Goal: Task Accomplishment & Management: Complete application form

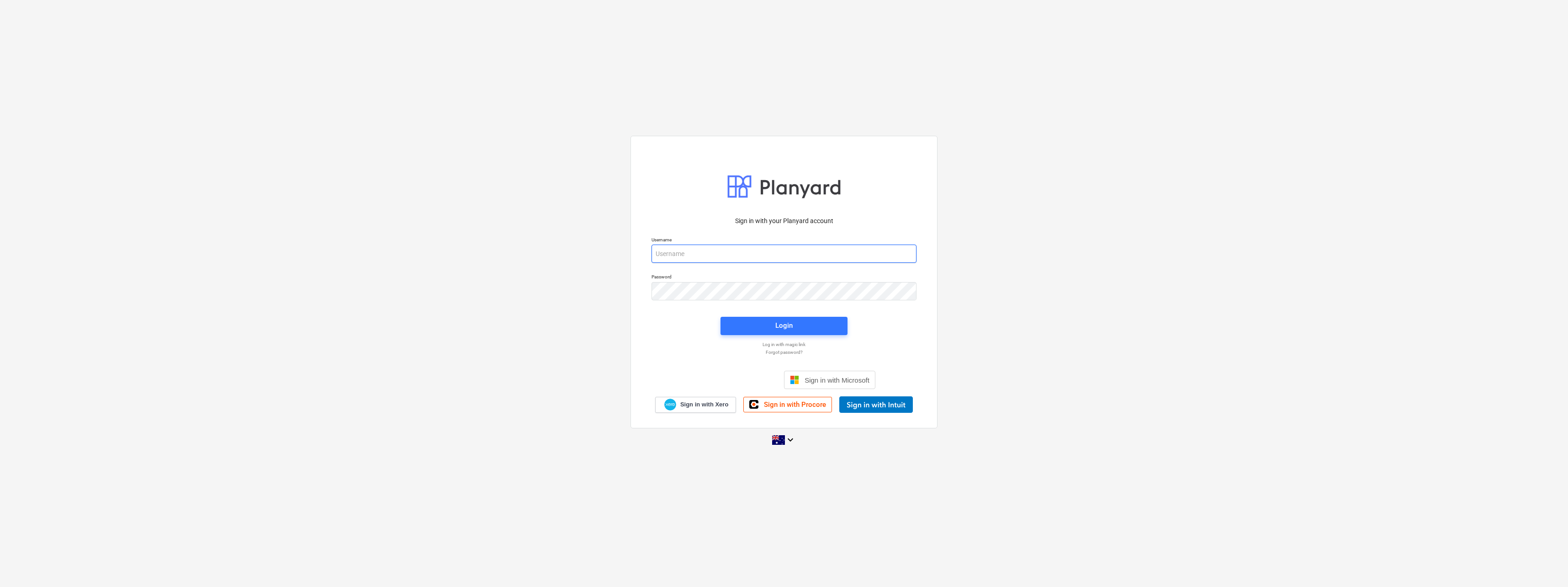
click at [674, 253] on input "email" at bounding box center [784, 253] width 265 height 18
type input "[EMAIL_ADDRESS][PERSON_NAME][DOMAIN_NAME]"
click at [832, 318] on button "Login" at bounding box center [784, 325] width 127 height 18
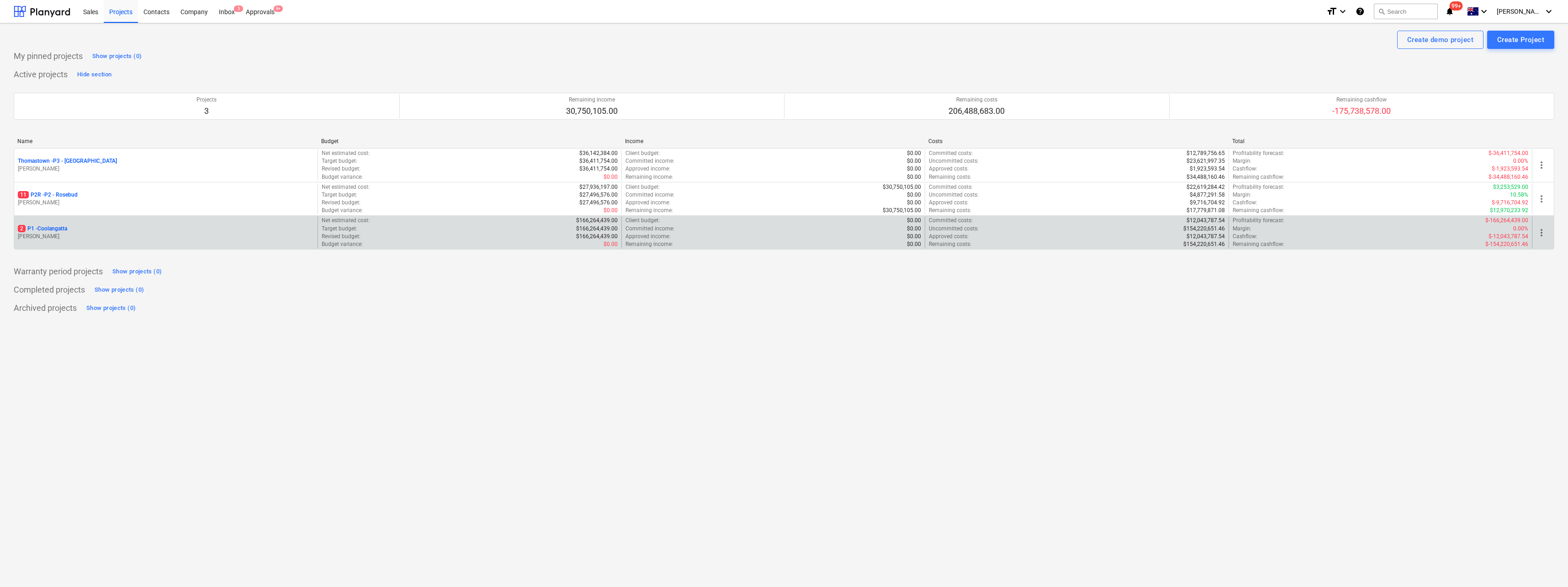
click at [55, 228] on p "2 P1 - Coolangatta" at bounding box center [42, 229] width 50 height 8
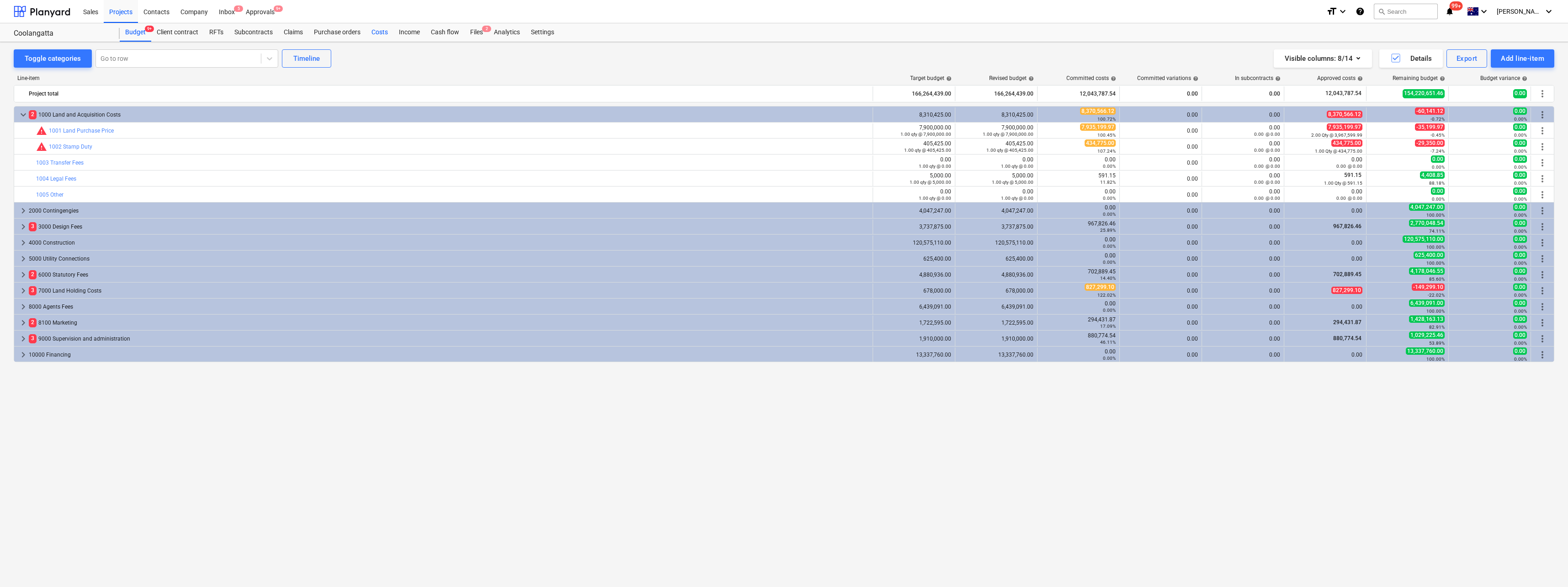
click at [383, 31] on div "Costs" at bounding box center [379, 32] width 27 height 18
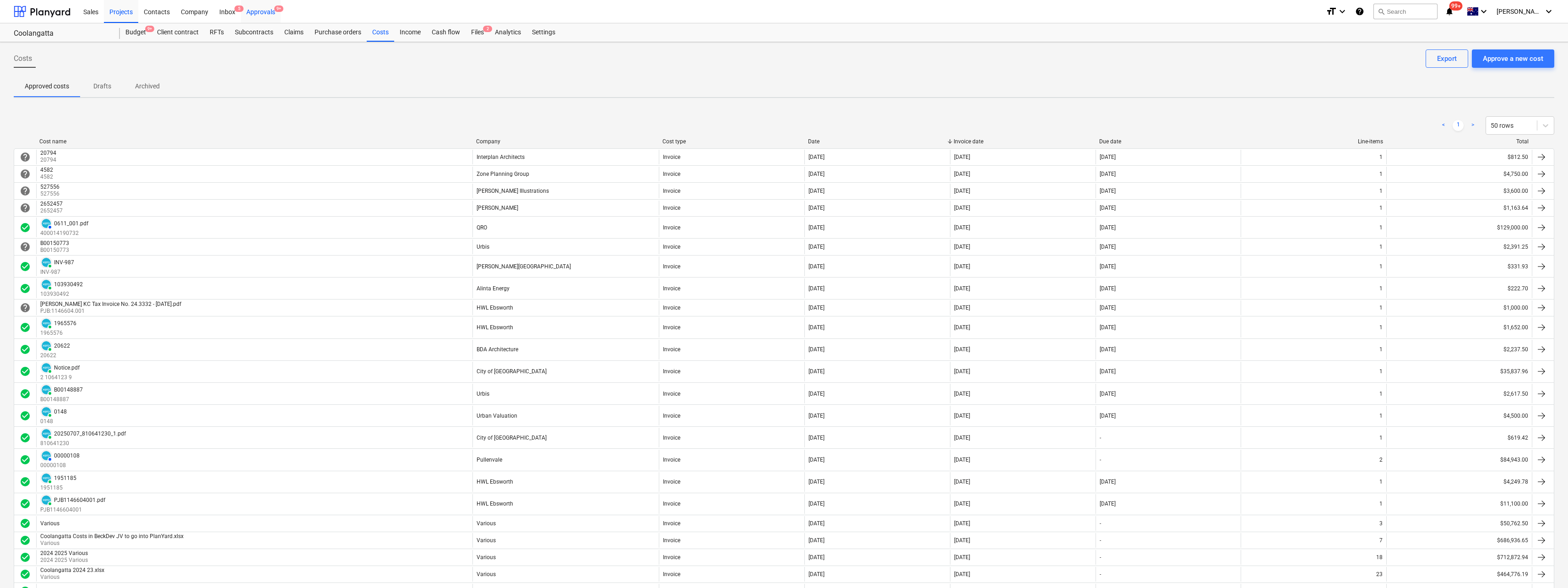
click at [260, 17] on div "Approvals 9+" at bounding box center [261, 10] width 40 height 23
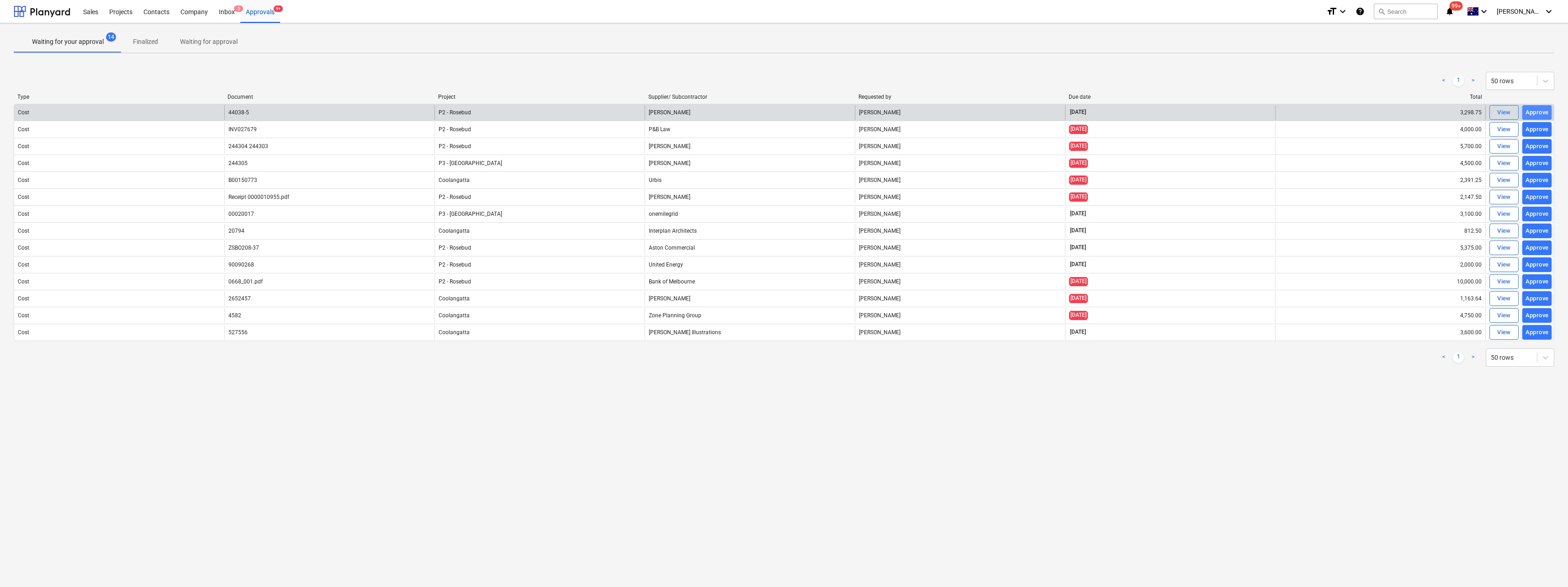
click at [1538, 115] on div "Approve" at bounding box center [1536, 112] width 23 height 10
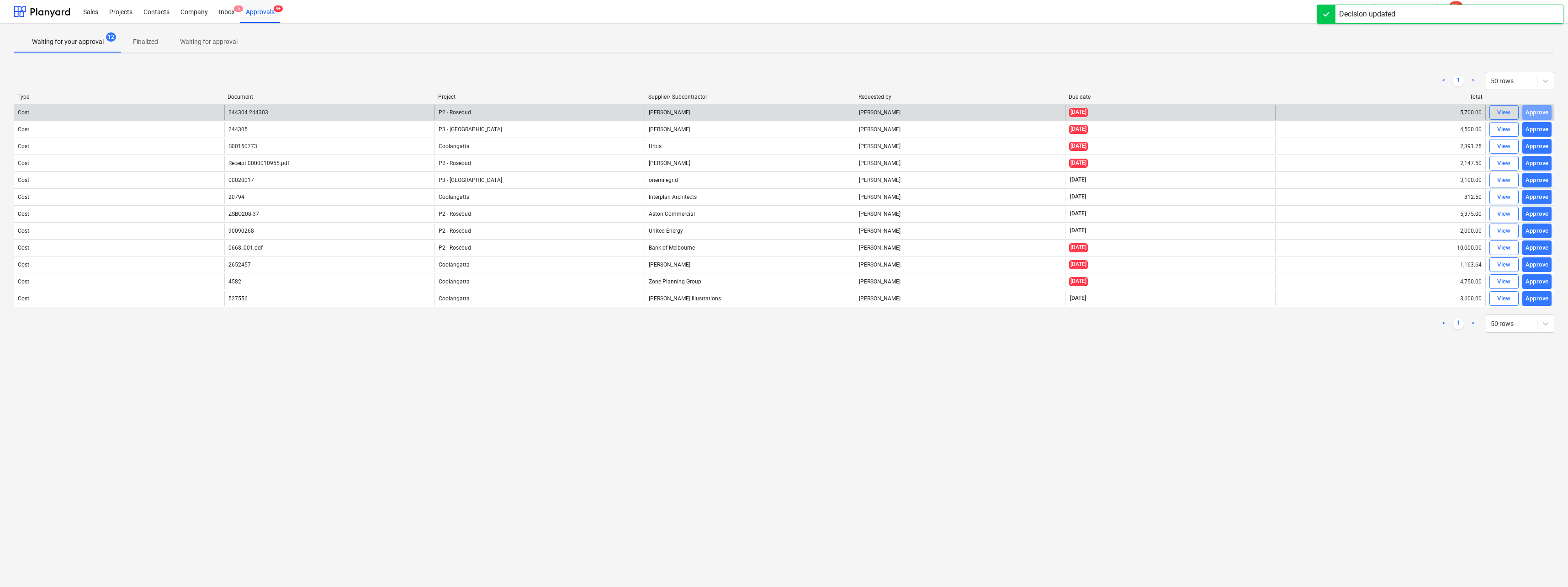
click at [1538, 115] on div "Approve" at bounding box center [1536, 112] width 23 height 10
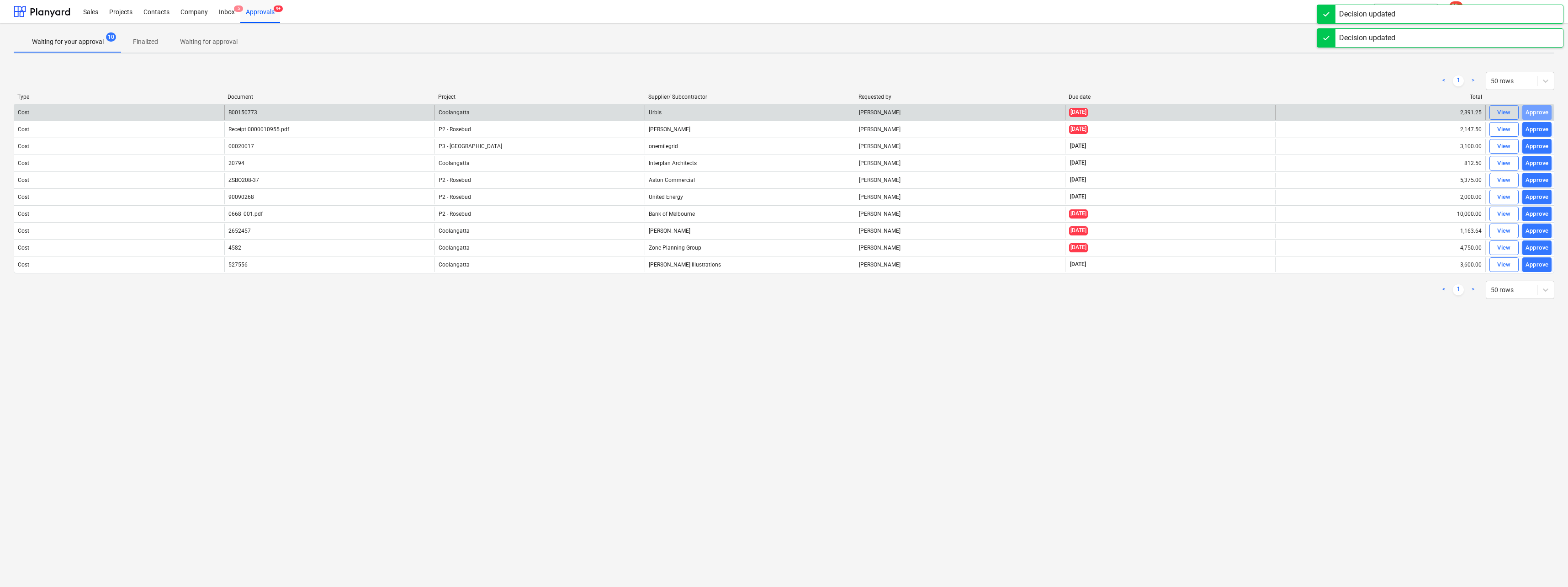
click at [1538, 115] on div "Approve" at bounding box center [1536, 112] width 23 height 10
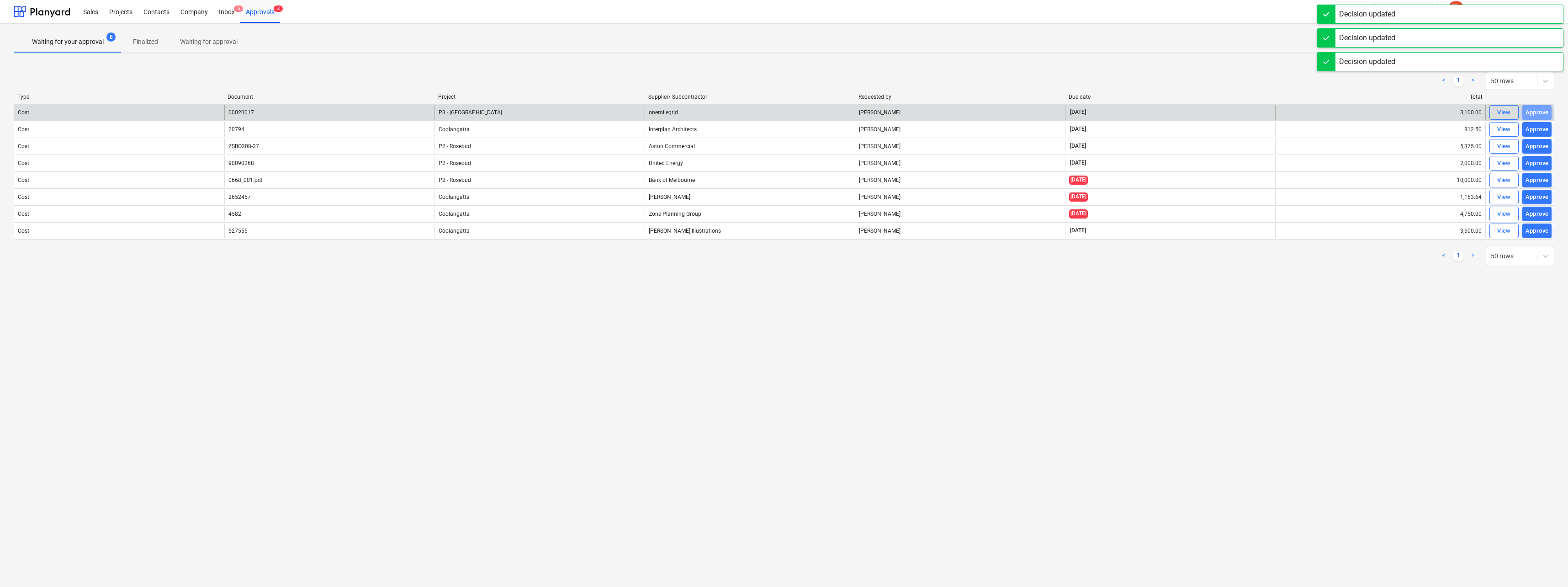
click at [1538, 115] on div "Approve" at bounding box center [1536, 112] width 23 height 10
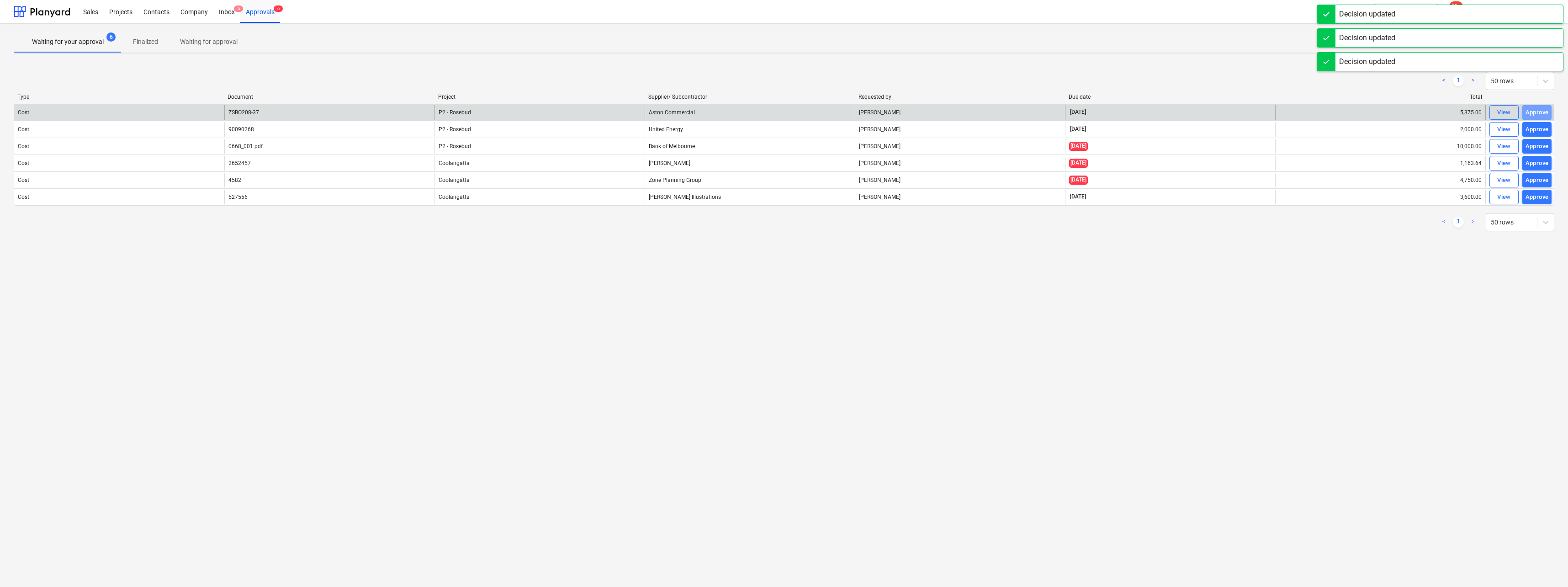
click at [1538, 115] on div "Approve" at bounding box center [1536, 112] width 23 height 10
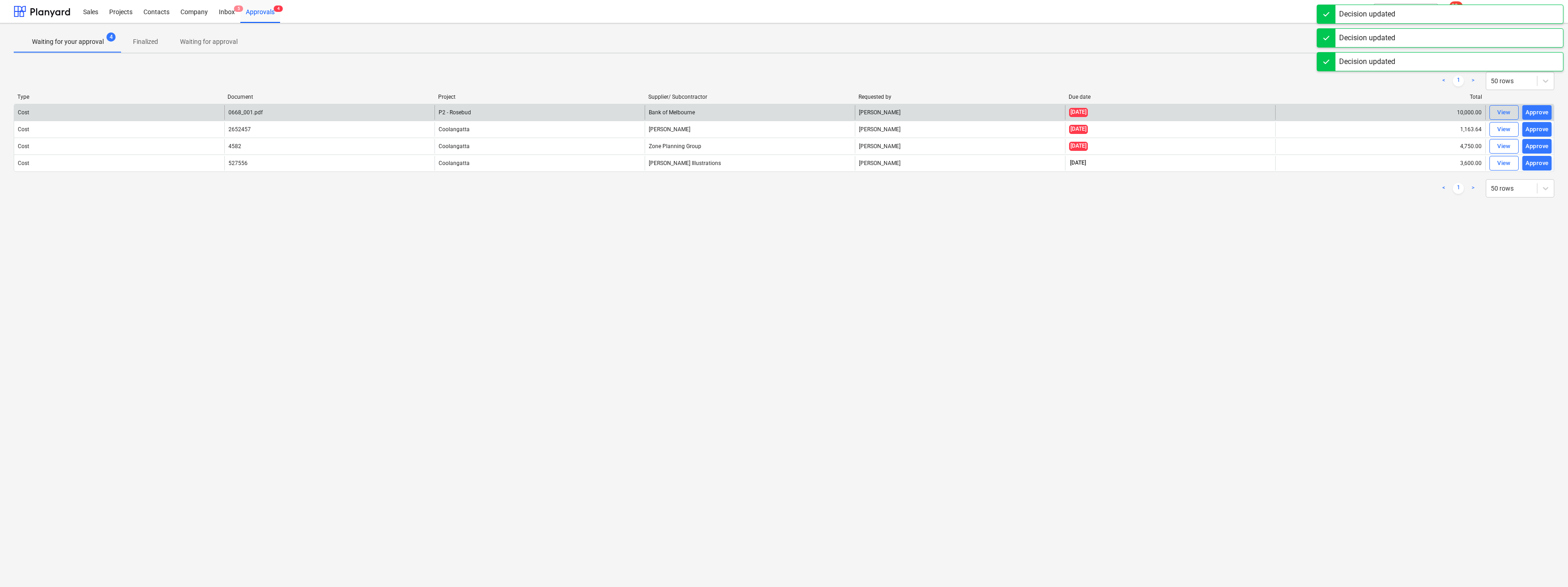
click at [1538, 115] on div "Approve" at bounding box center [1536, 112] width 23 height 10
click at [1504, 118] on div "View" at bounding box center [1503, 115] width 14 height 10
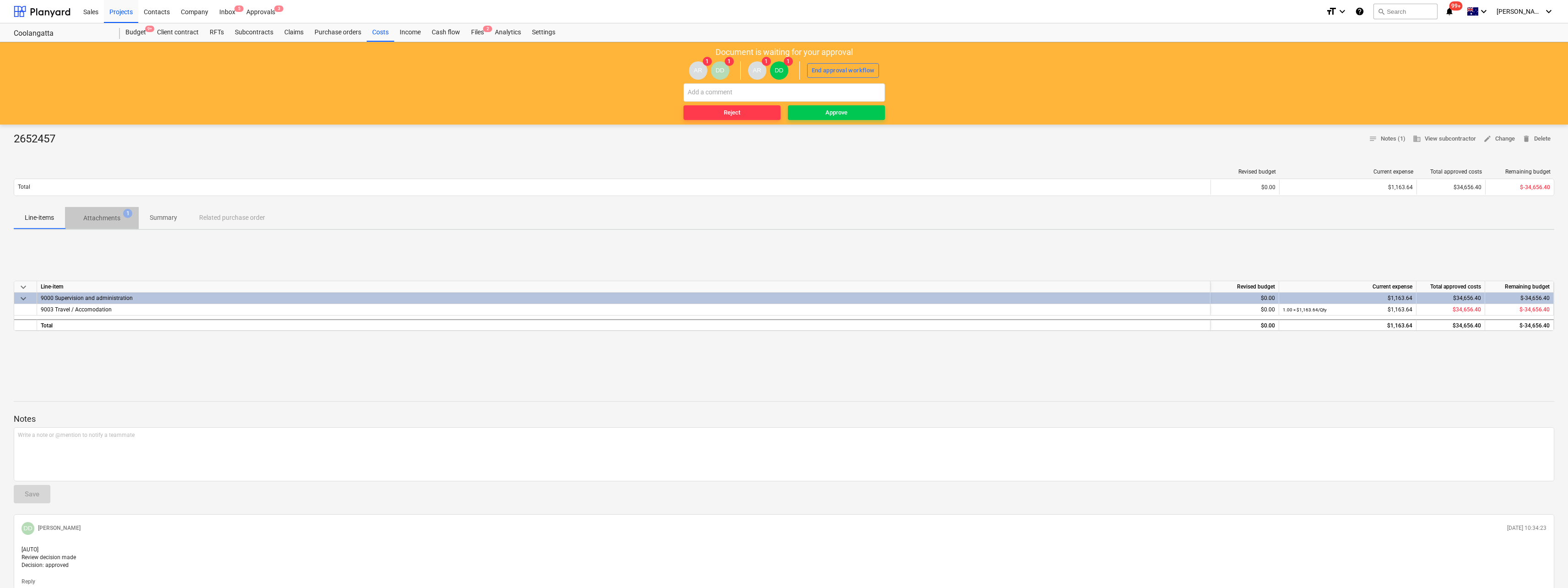
click at [96, 218] on p "Attachments" at bounding box center [102, 218] width 37 height 10
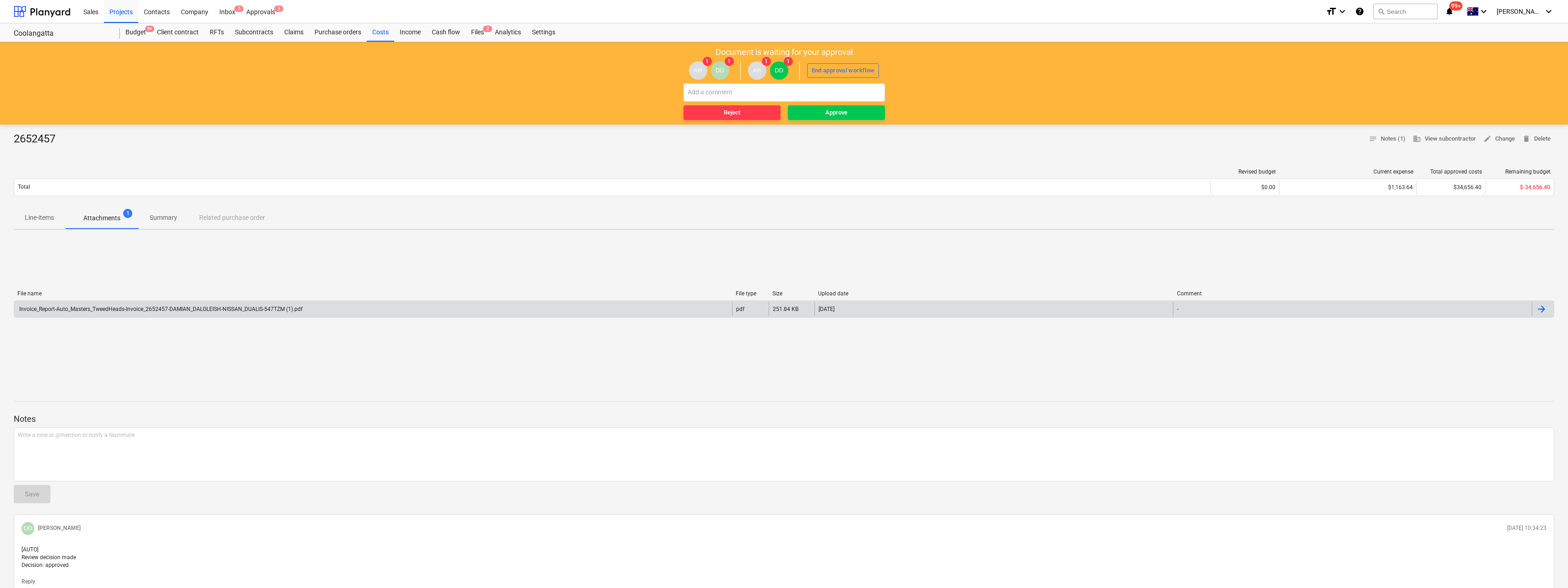
click at [125, 311] on div "Invoice_Report-Auto_Masters_TweedHeads-Invoice_2652457-DAMIAN_DALGLEISH-NISSAN_…" at bounding box center [160, 309] width 285 height 6
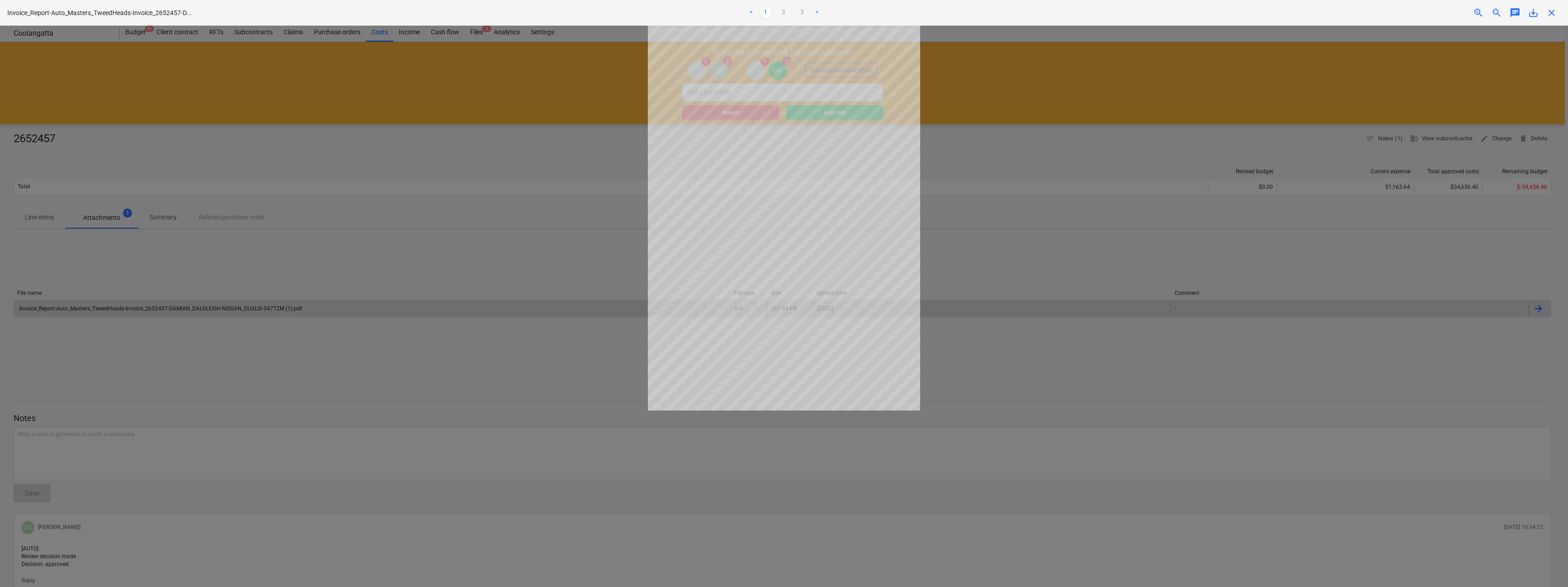
click at [397, 291] on div at bounding box center [784, 306] width 1568 height 561
click at [388, 263] on div at bounding box center [784, 306] width 1568 height 561
click at [785, 9] on link "2" at bounding box center [784, 13] width 11 height 11
click at [803, 10] on link "3" at bounding box center [802, 13] width 11 height 11
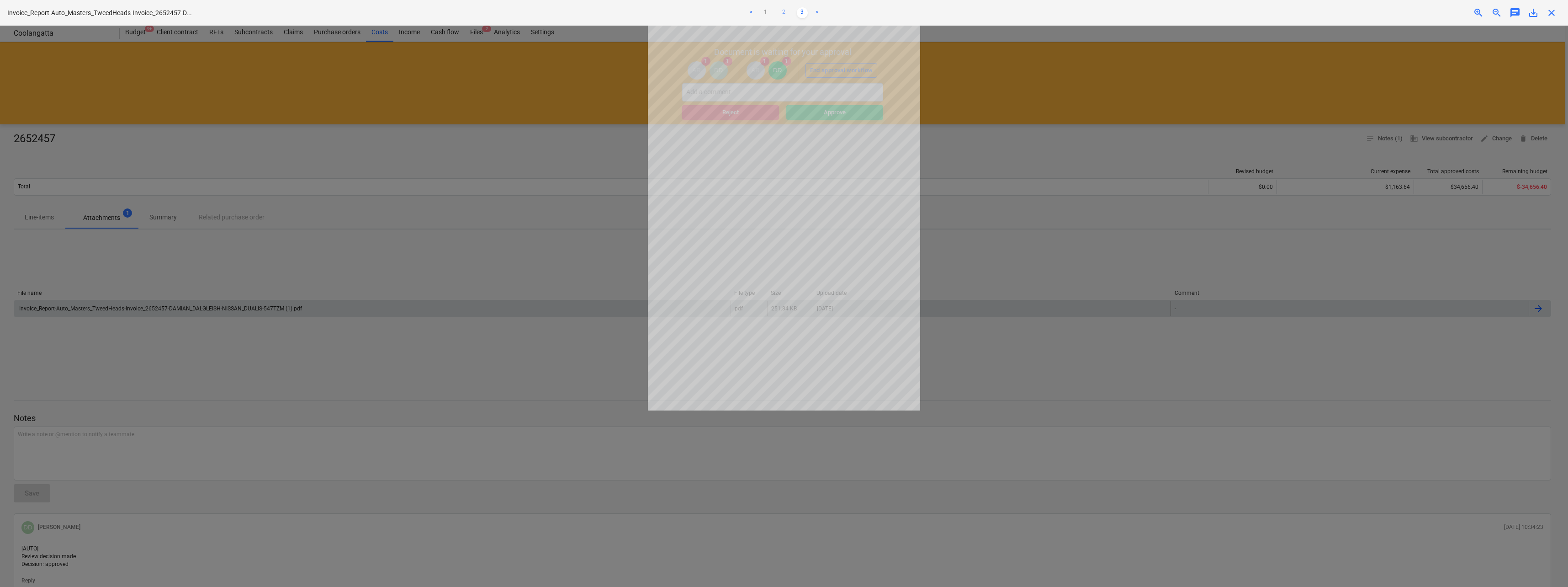
click at [789, 11] on link "2" at bounding box center [784, 13] width 11 height 11
click at [1550, 14] on span "close" at bounding box center [1551, 13] width 11 height 11
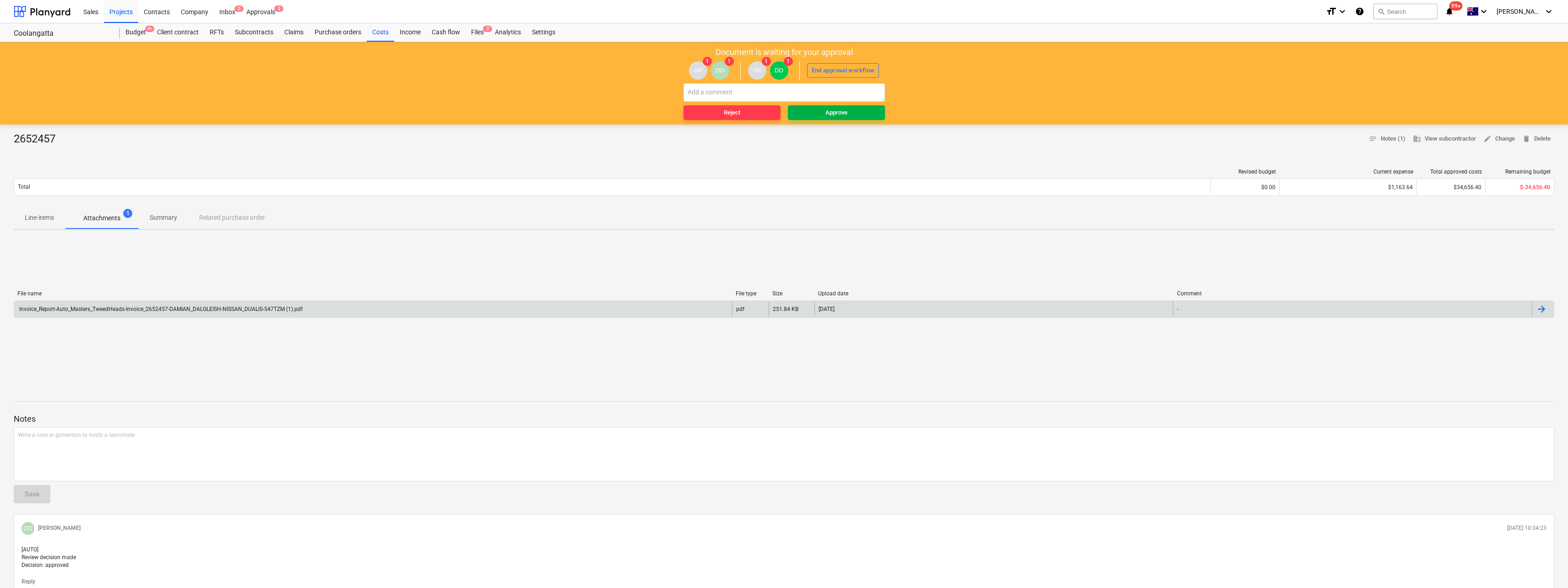
click at [820, 114] on span "Approve" at bounding box center [837, 112] width 90 height 10
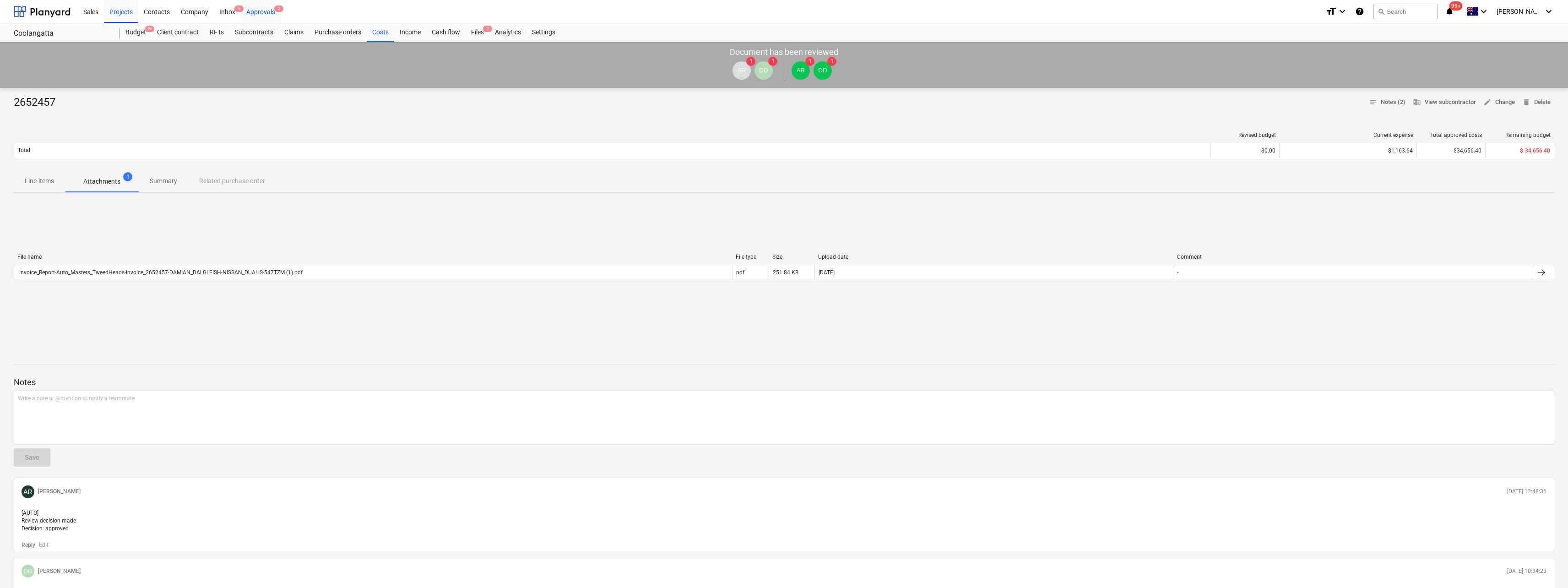
click at [261, 14] on div "Approvals 2" at bounding box center [261, 10] width 40 height 23
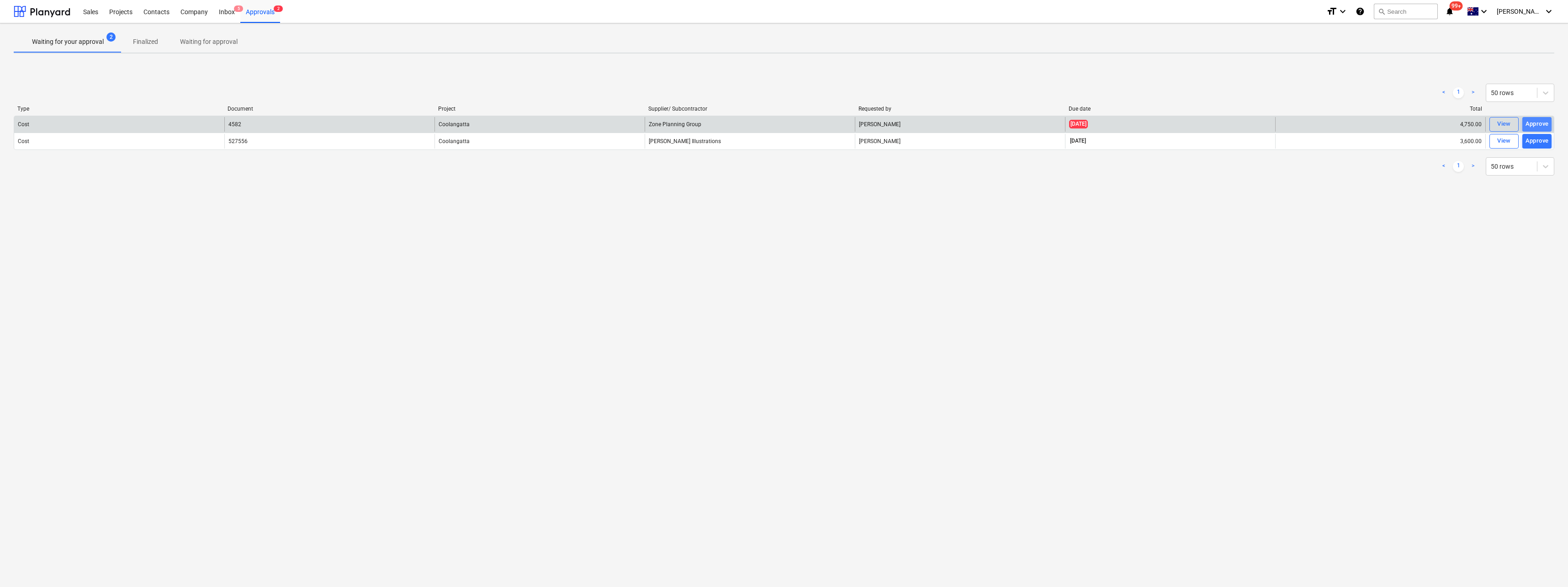
click at [1536, 123] on div "Approve" at bounding box center [1536, 123] width 23 height 10
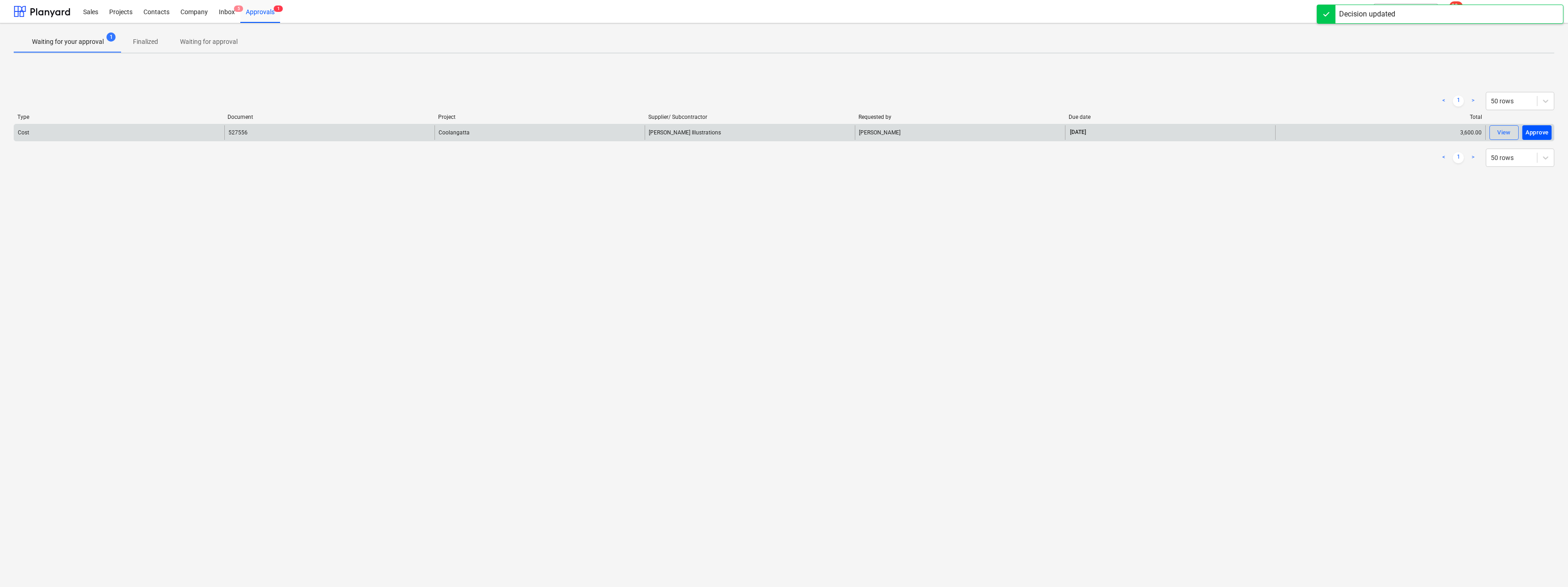
click at [1536, 134] on div "Approve" at bounding box center [1536, 132] width 23 height 10
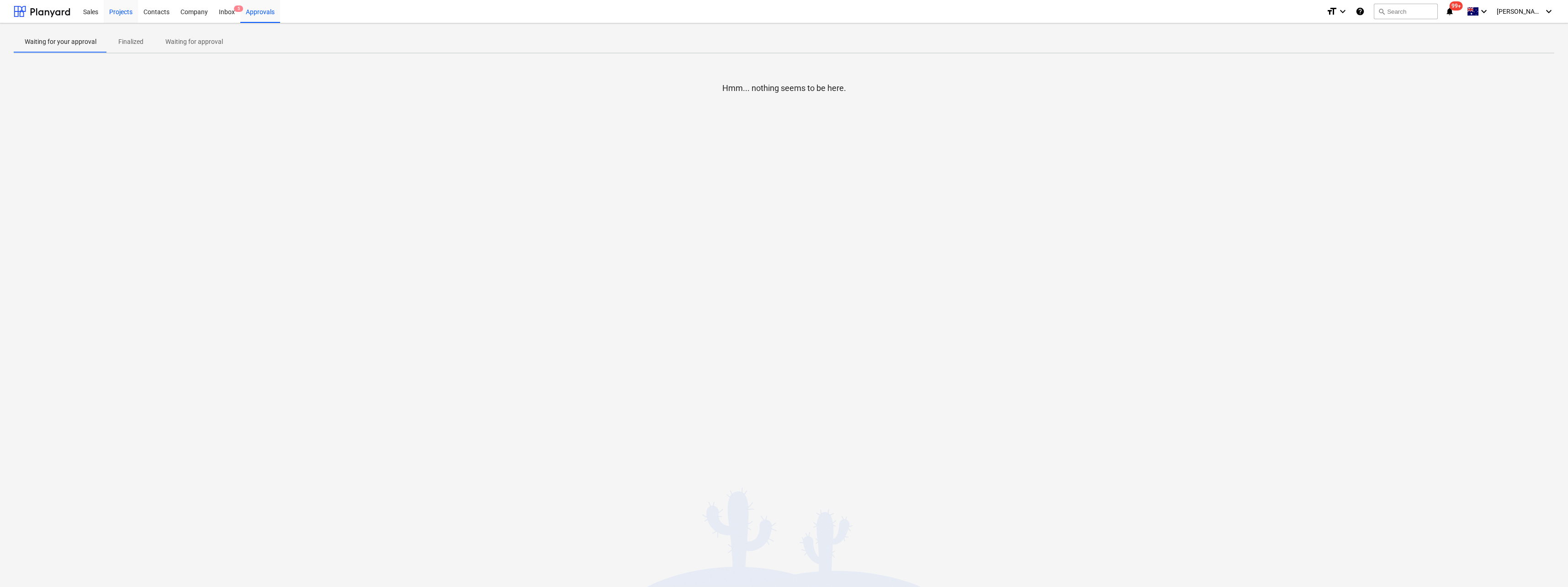
click at [114, 14] on div "Projects" at bounding box center [121, 10] width 34 height 23
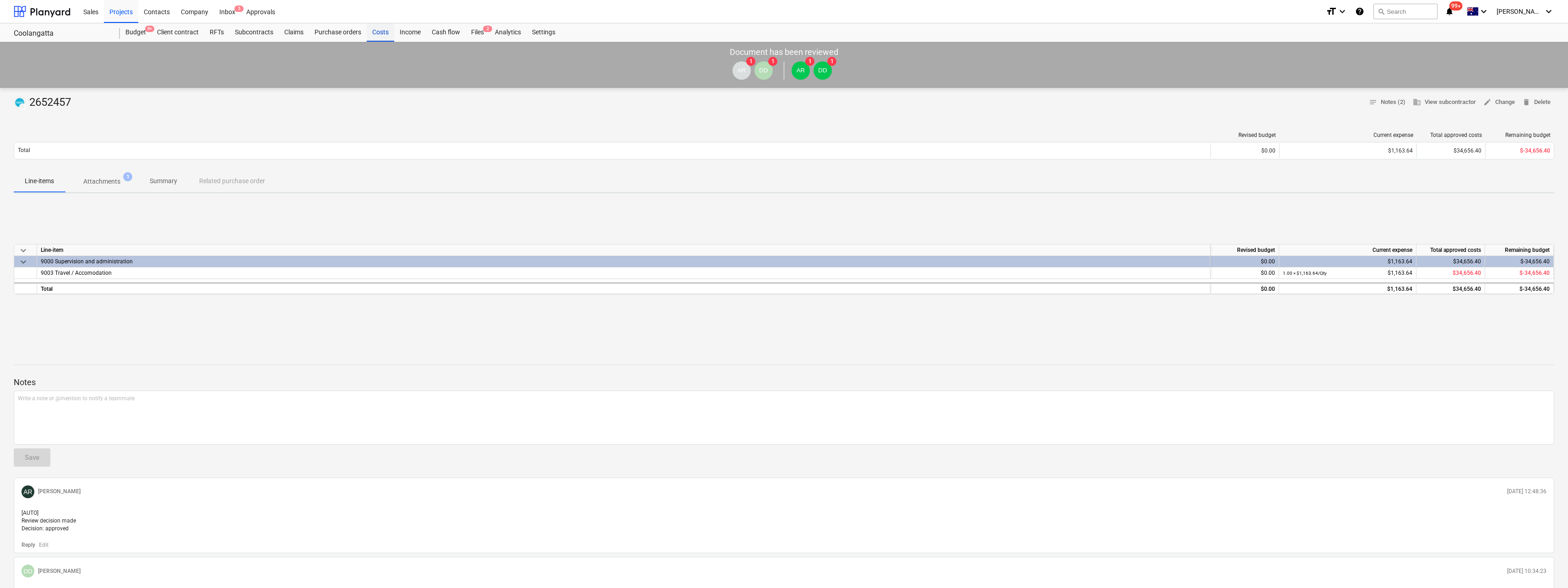
click at [383, 37] on div "Costs" at bounding box center [380, 32] width 27 height 18
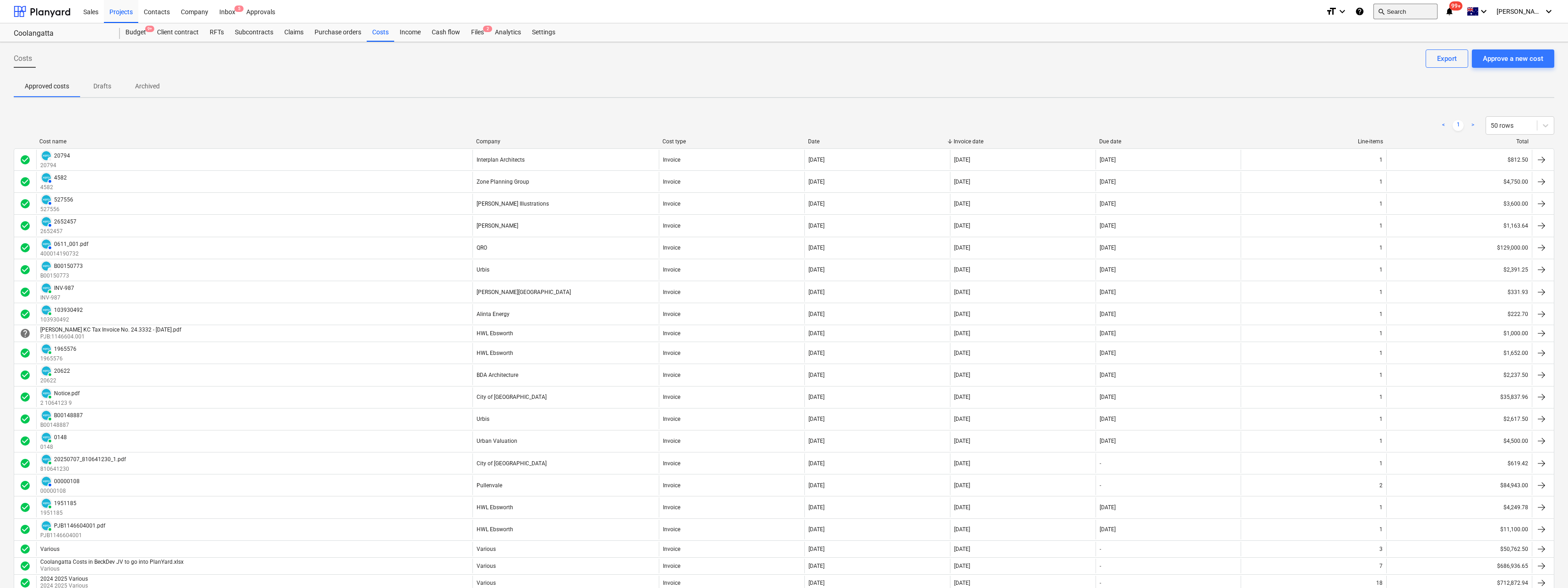
click at [1434, 14] on button "search Search" at bounding box center [1405, 11] width 64 height 15
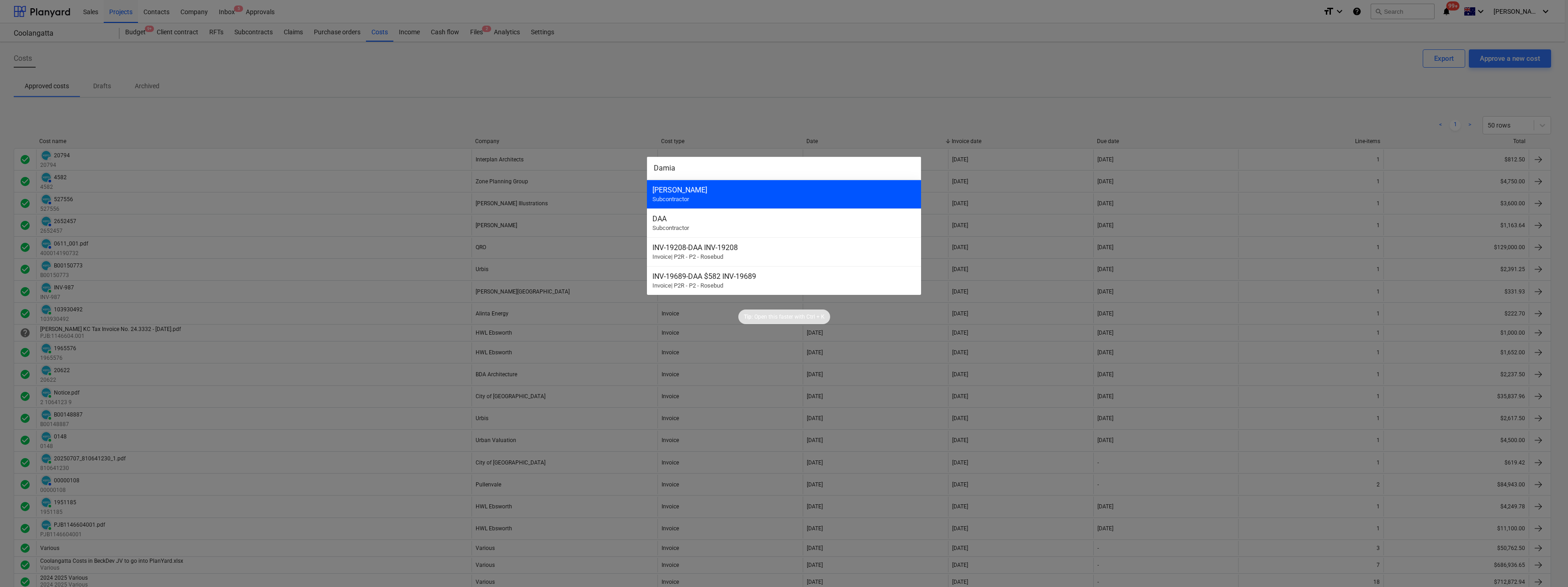
type input "Damia"
click at [683, 193] on div "[PERSON_NAME]" at bounding box center [784, 190] width 263 height 9
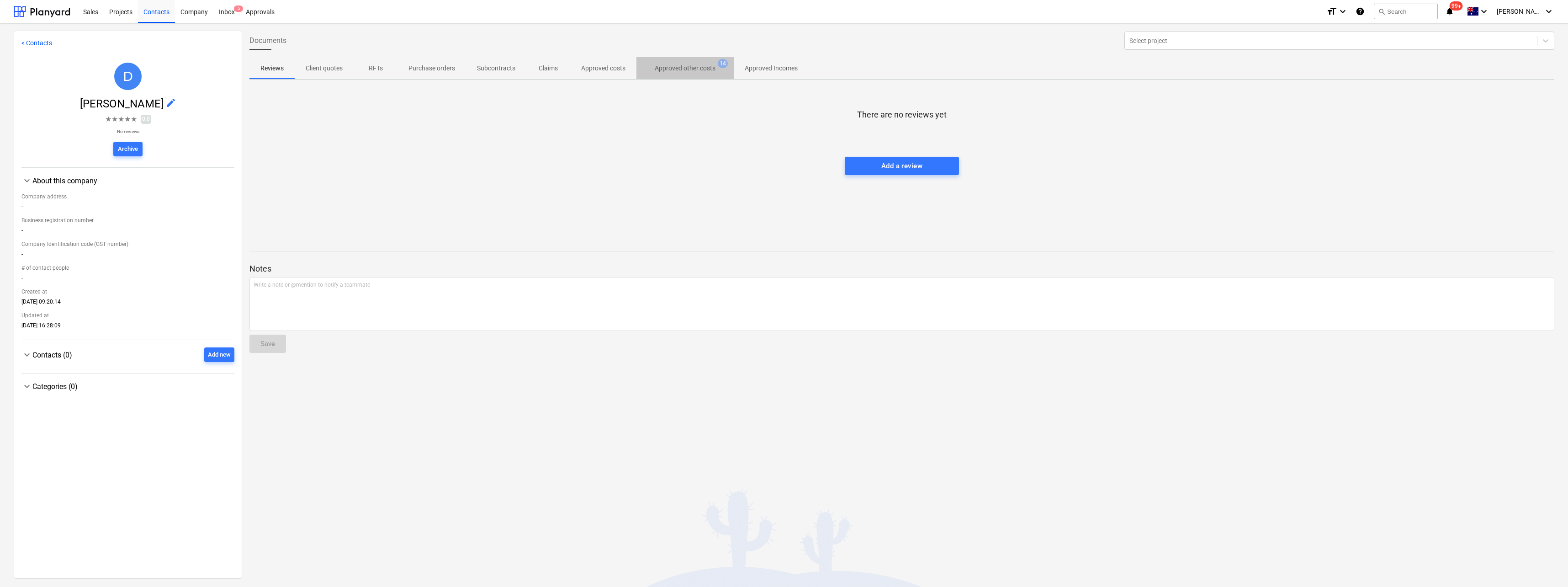
click at [670, 70] on p "Approved other costs" at bounding box center [685, 68] width 61 height 10
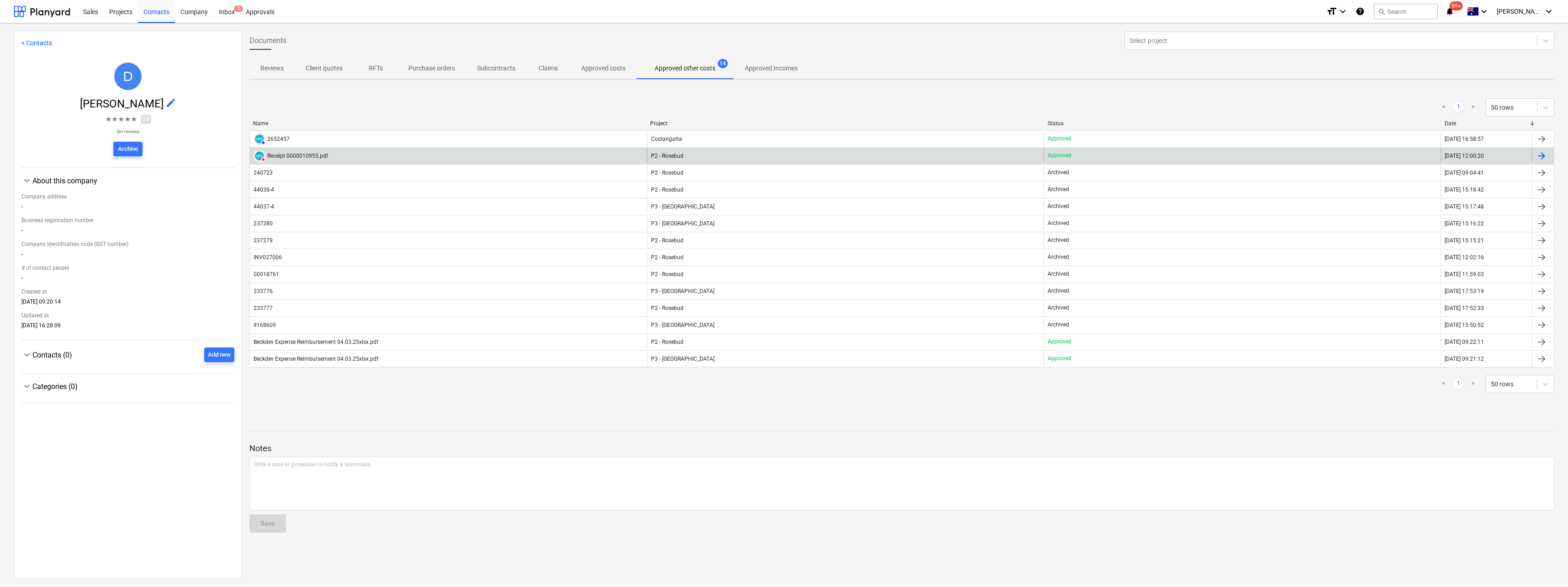
click at [1536, 155] on div at bounding box center [1542, 156] width 11 height 11
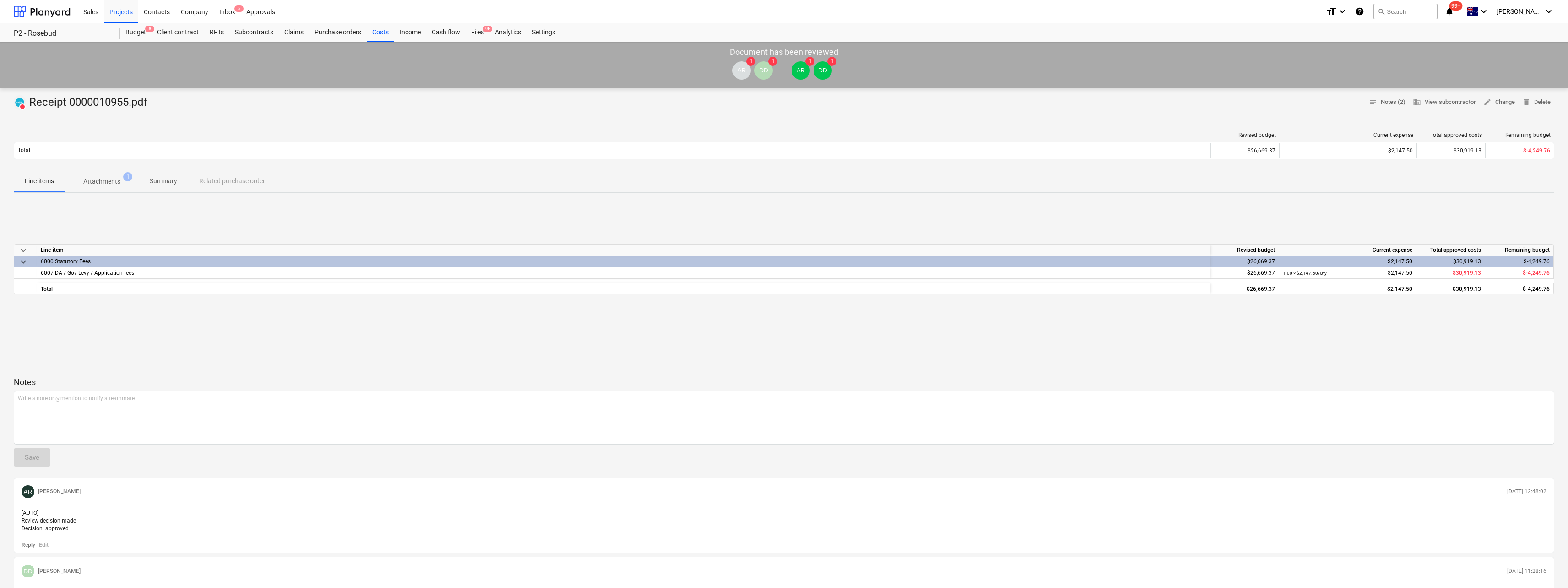
click at [112, 179] on p "Attachments" at bounding box center [102, 181] width 37 height 10
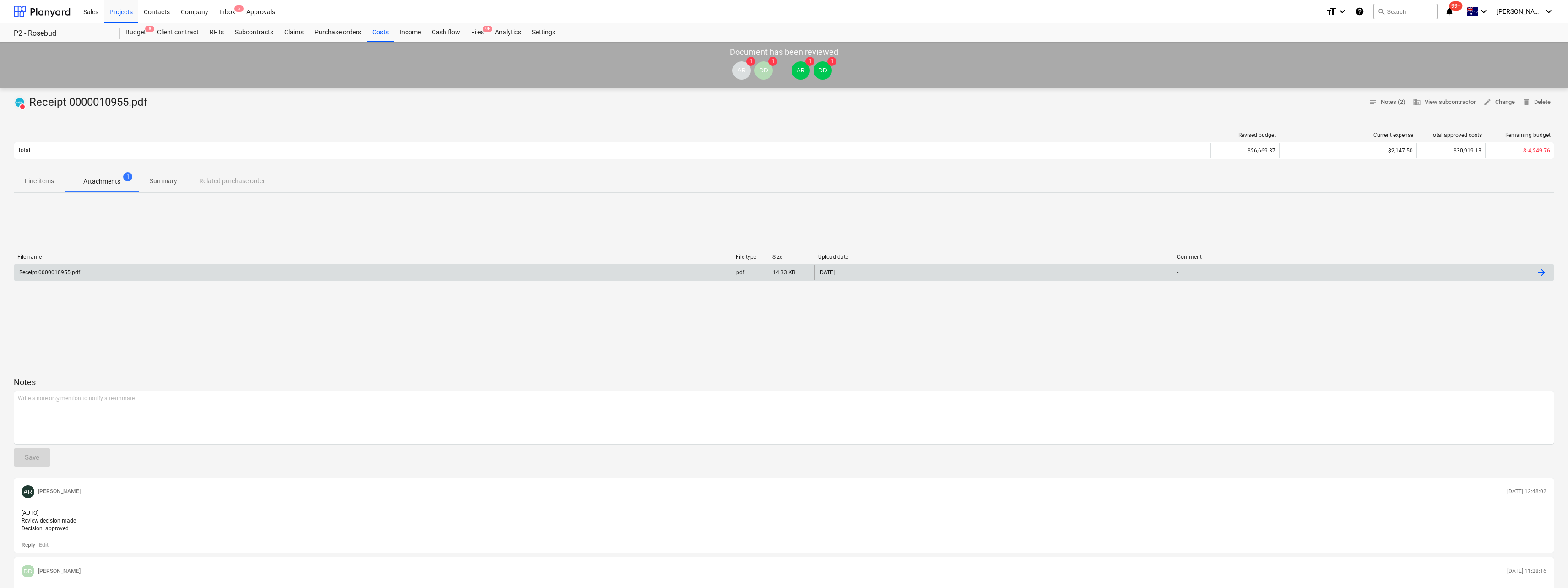
click at [226, 270] on div "Receipt 0000010955.pdf" at bounding box center [373, 272] width 718 height 14
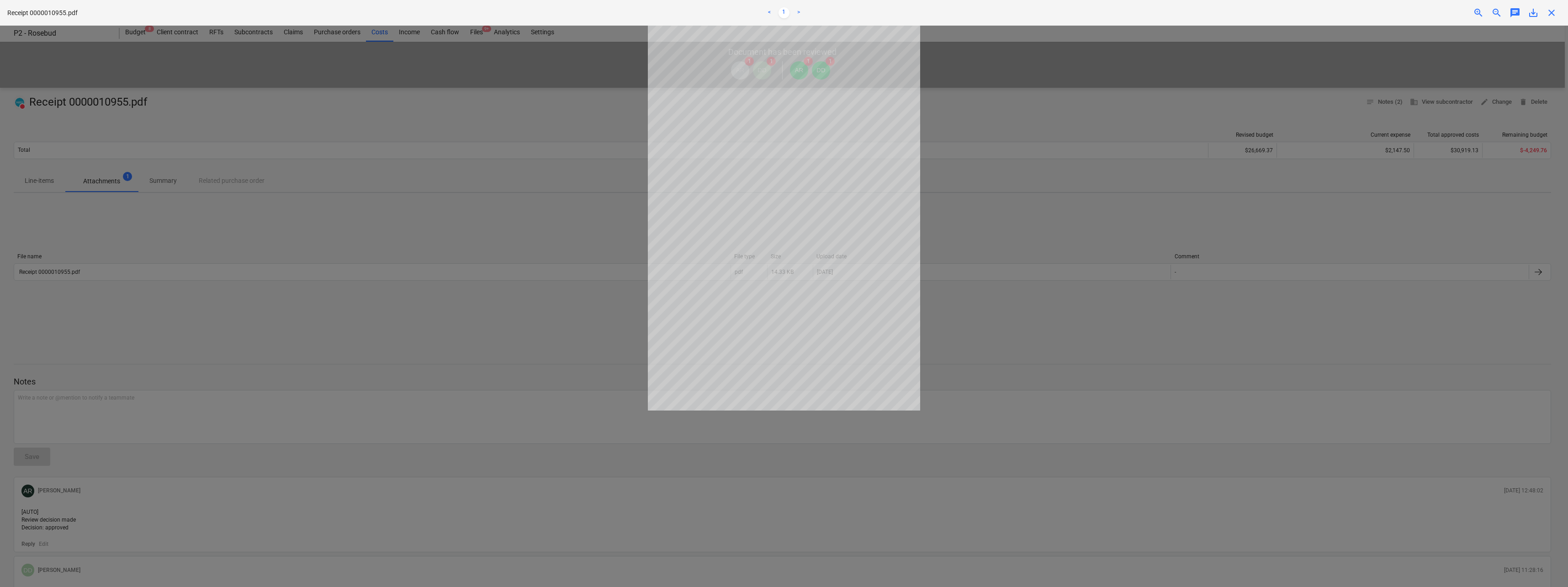
click at [439, 195] on div at bounding box center [784, 306] width 1568 height 561
click at [1554, 10] on span "close" at bounding box center [1551, 13] width 11 height 11
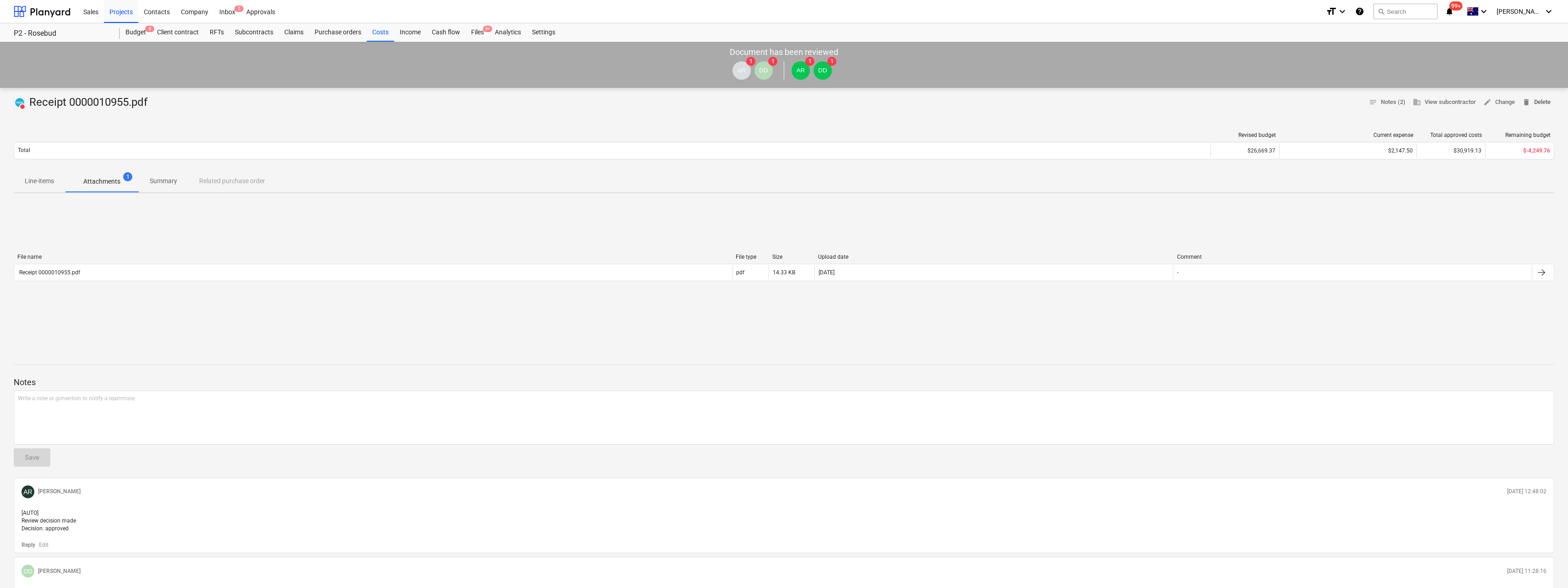
click at [1546, 104] on span "delete Delete" at bounding box center [1535, 102] width 28 height 10
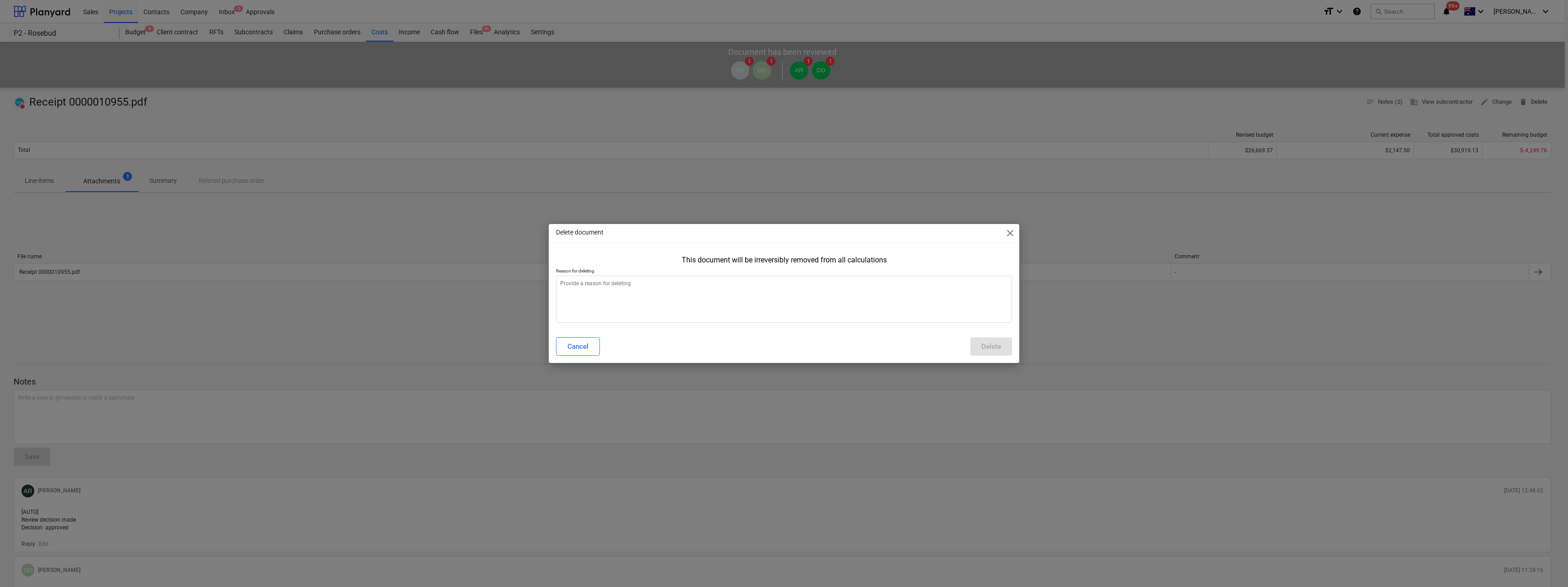
type textarea "x"
click at [583, 283] on textarea at bounding box center [784, 299] width 456 height 47
type textarea "W"
type textarea "x"
type textarea "Wr"
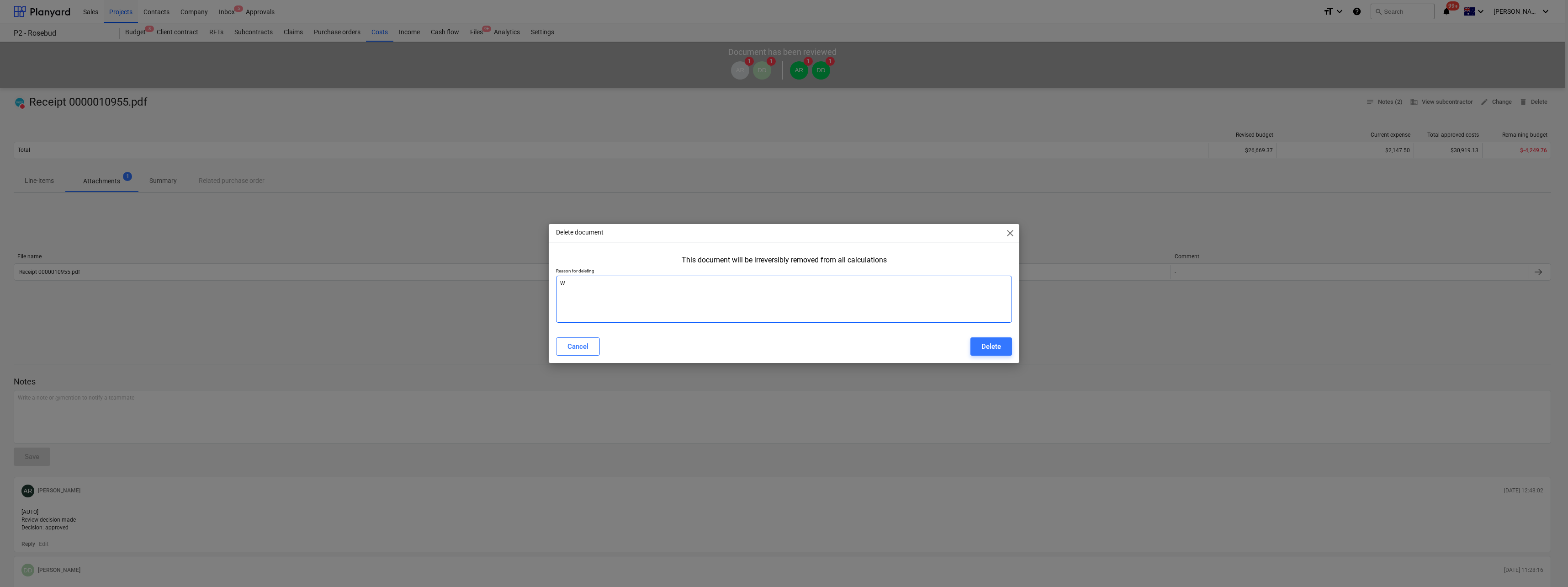
type textarea "x"
type textarea "Wro"
type textarea "x"
type textarea "Wron"
type textarea "x"
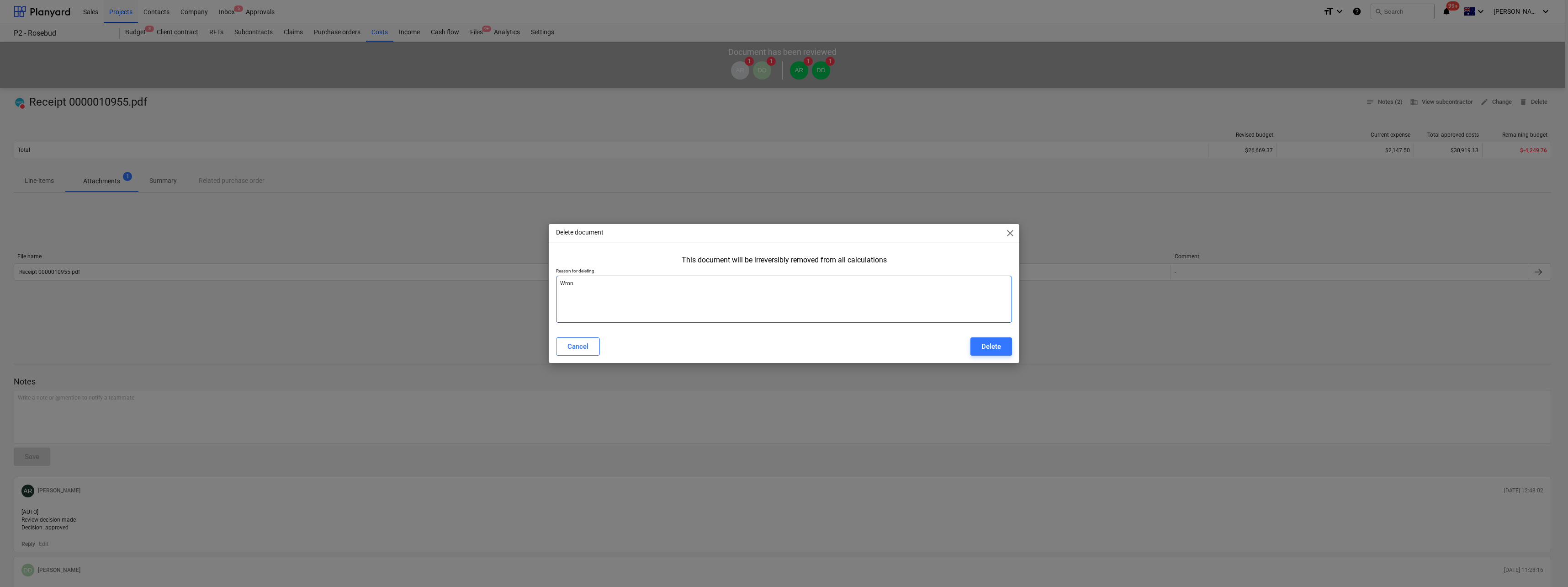
type textarea "Wrong"
type textarea "x"
type textarea "Wrong"
type textarea "x"
type textarea "Wrong p"
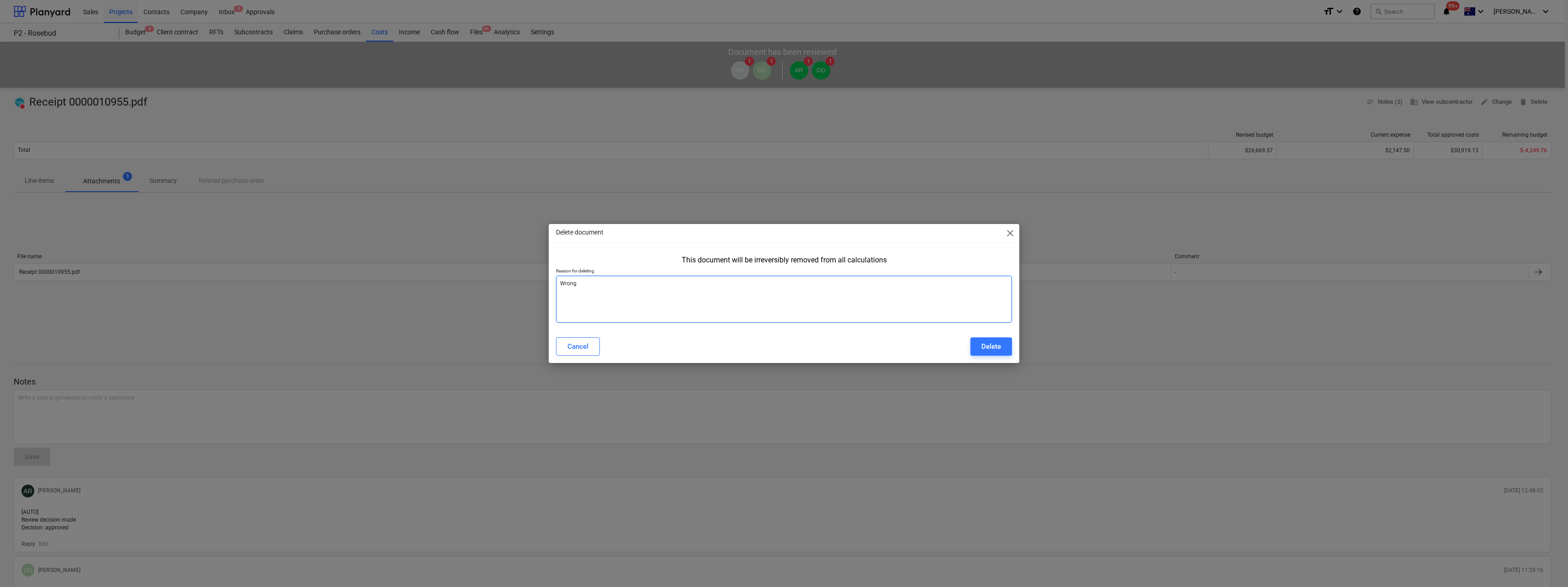
type textarea "x"
type textarea "Wrong pr"
type textarea "x"
type textarea "Wrong pro"
type textarea "x"
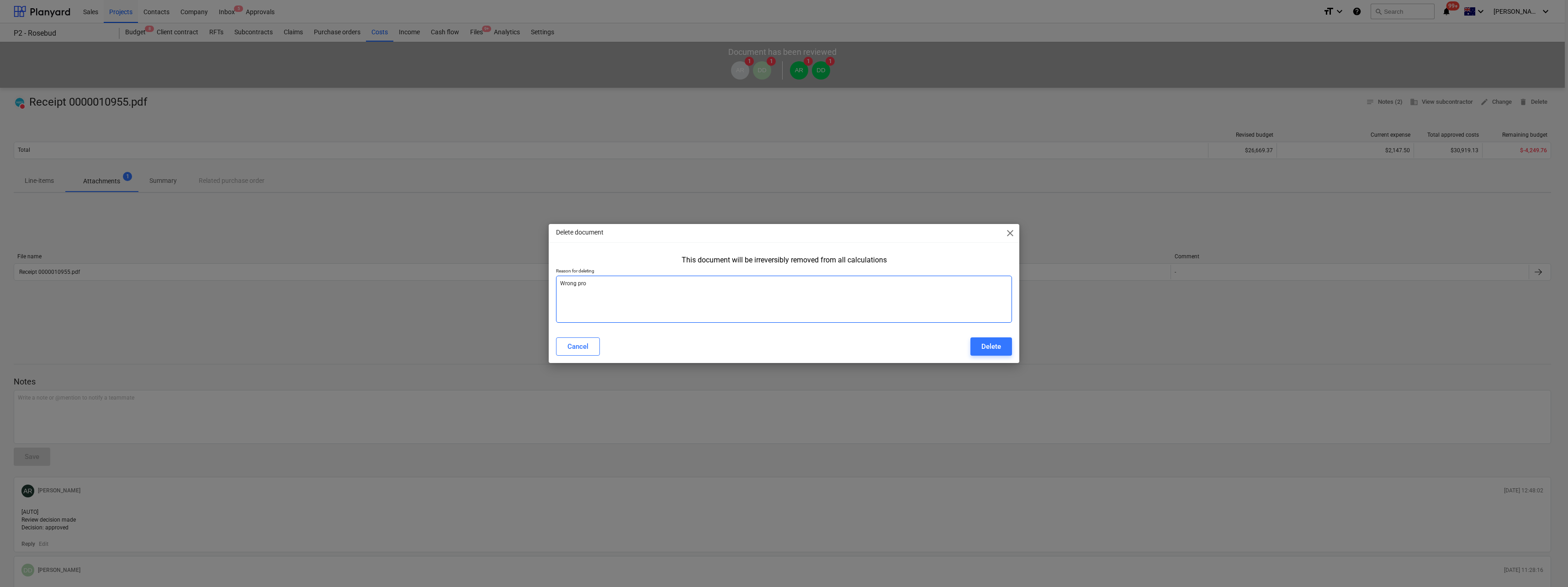
type textarea "Wrong proj"
type textarea "x"
type textarea "Wrong proje"
type textarea "x"
type textarea "Wrong projec"
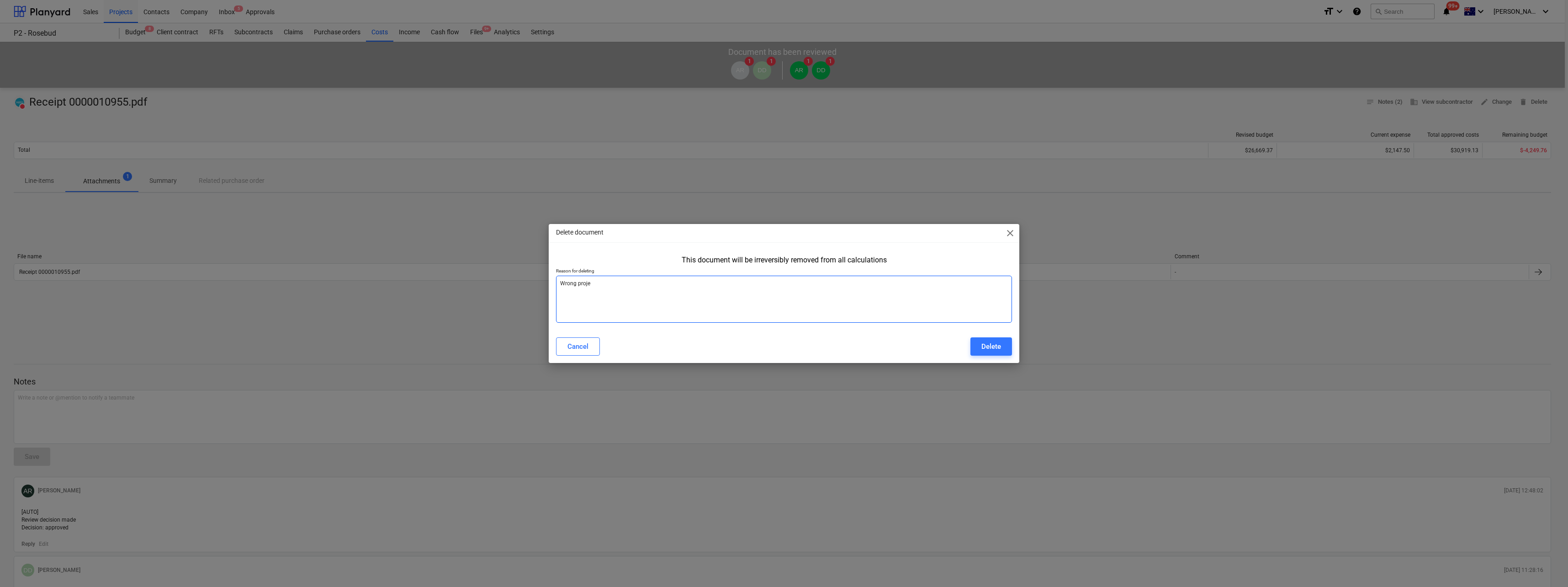
type textarea "x"
type textarea "Wrong project"
type textarea "x"
type textarea "Wrong project"
click at [993, 344] on div "Delete" at bounding box center [991, 346] width 20 height 12
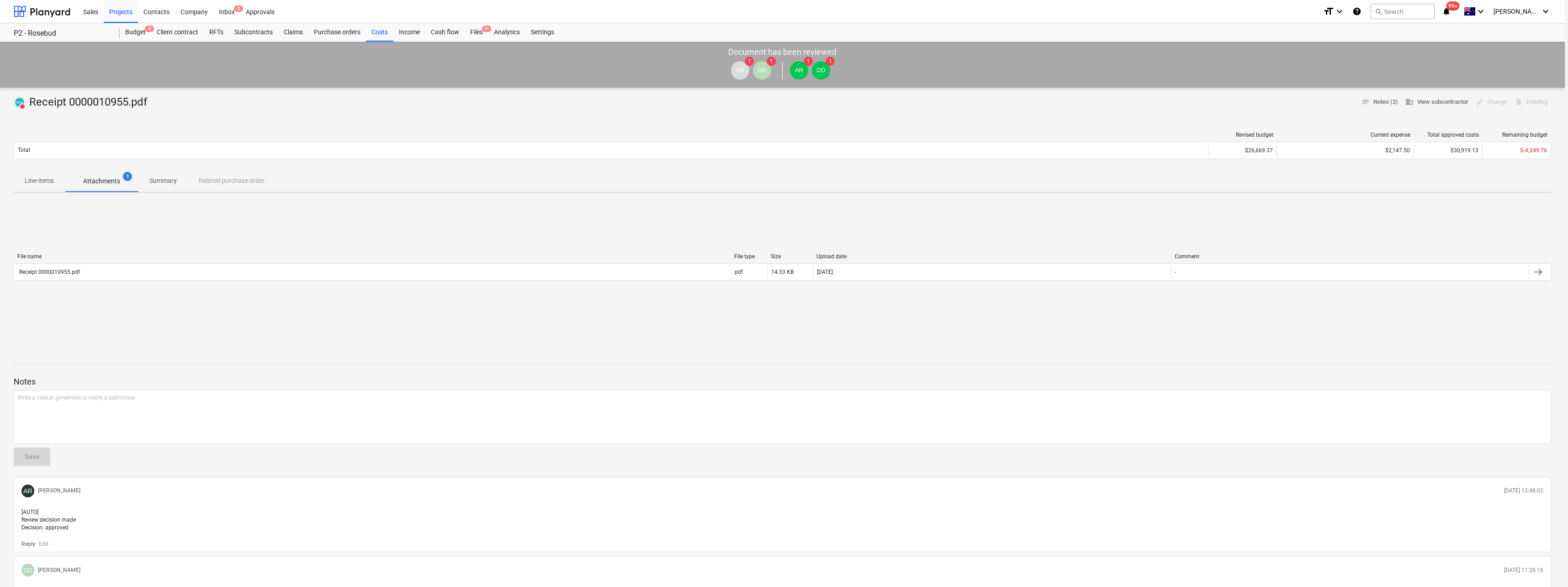
type textarea "x"
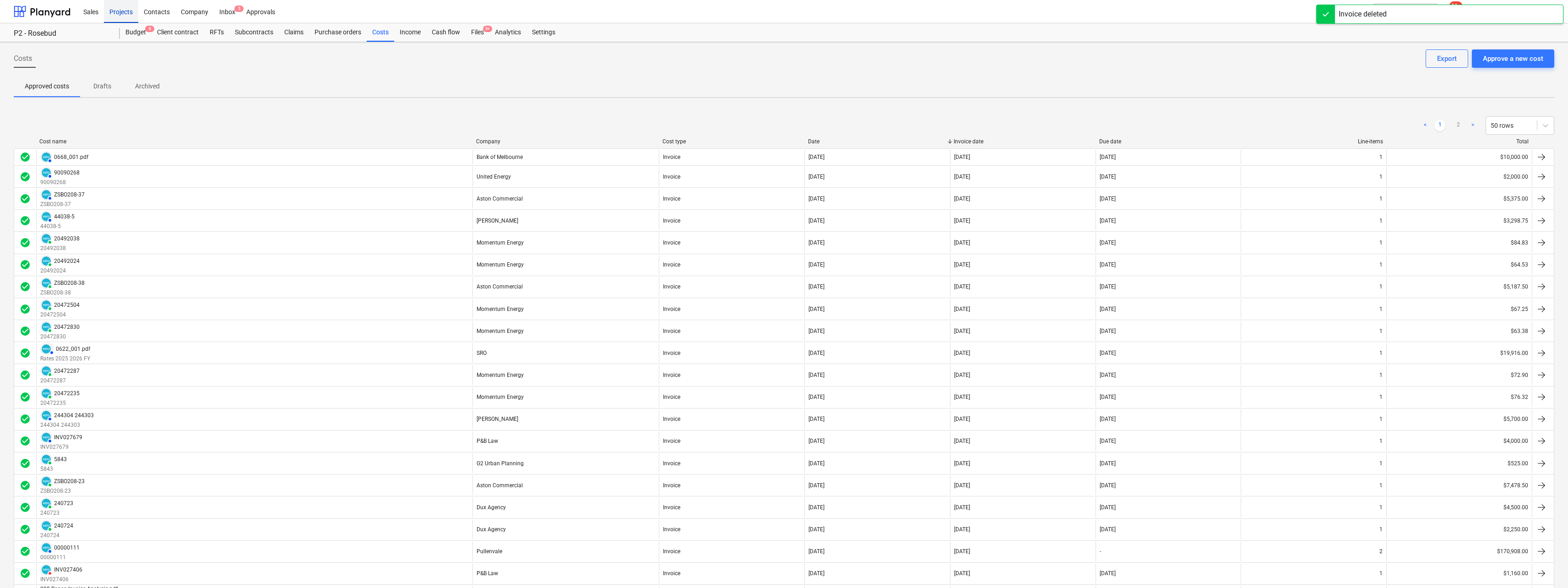
click at [118, 14] on div "Projects" at bounding box center [121, 10] width 34 height 23
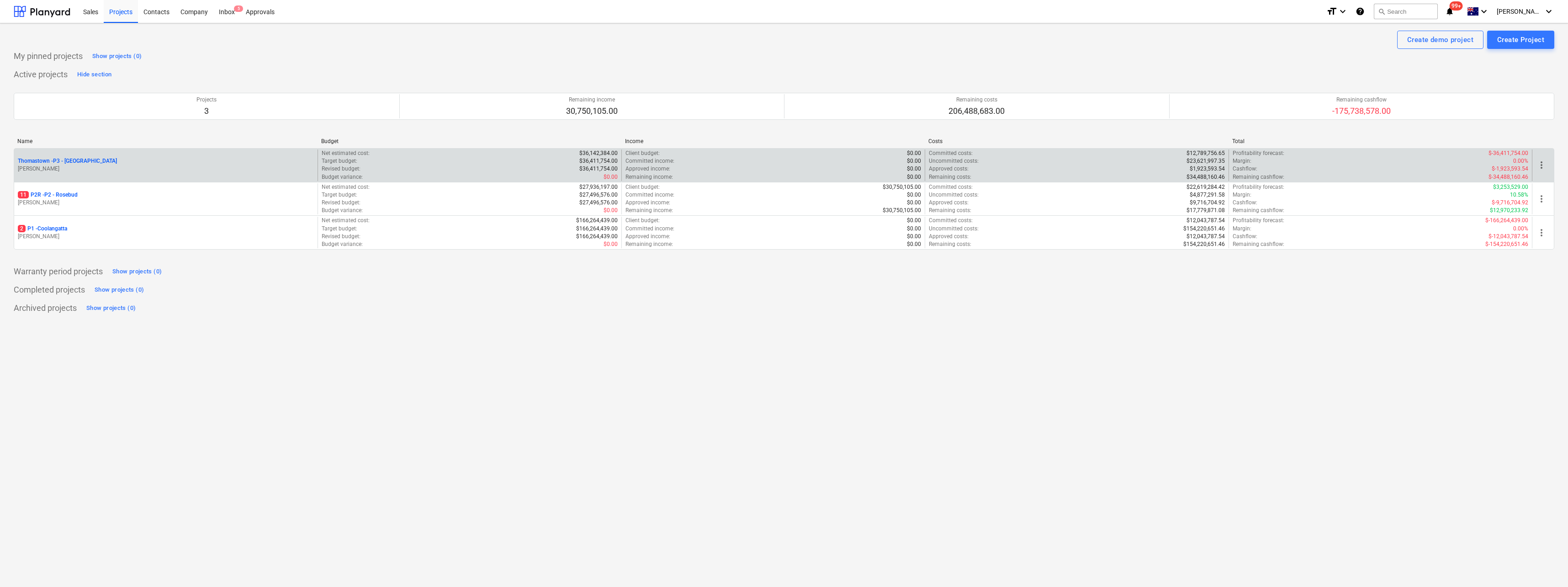
click at [63, 156] on div "Thomastown - P3 - [GEOGRAPHIC_DATA] [PERSON_NAME]" at bounding box center [166, 165] width 303 height 31
click at [63, 163] on p "Thomastown - P3 - [GEOGRAPHIC_DATA]" at bounding box center [67, 161] width 99 height 8
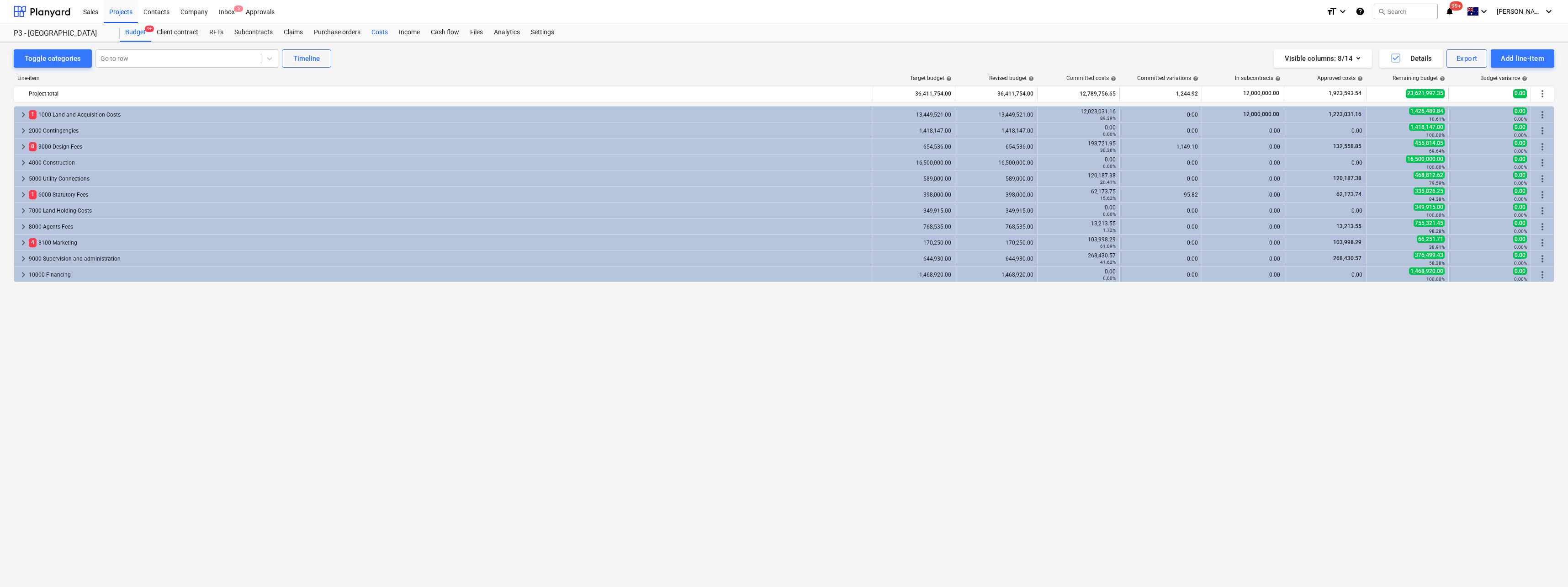
click at [378, 32] on div "Costs" at bounding box center [379, 32] width 27 height 18
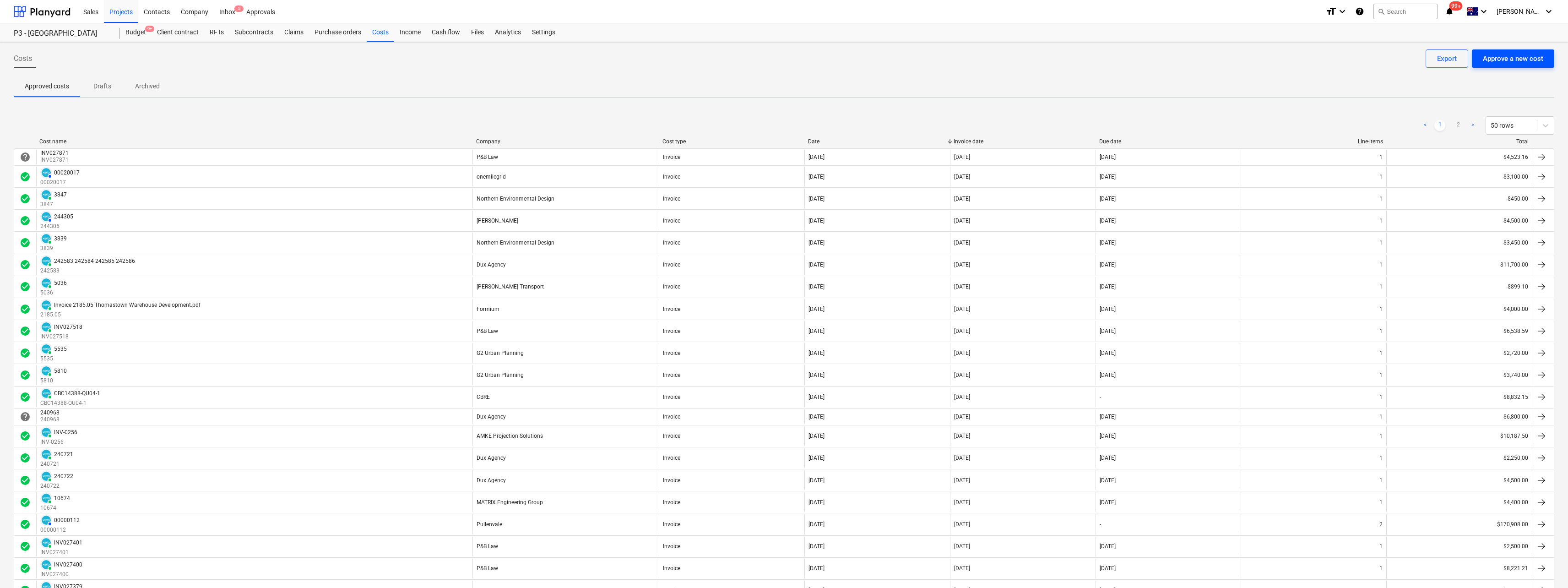
click at [1505, 61] on div "Approve a new cost" at bounding box center [1512, 59] width 60 height 12
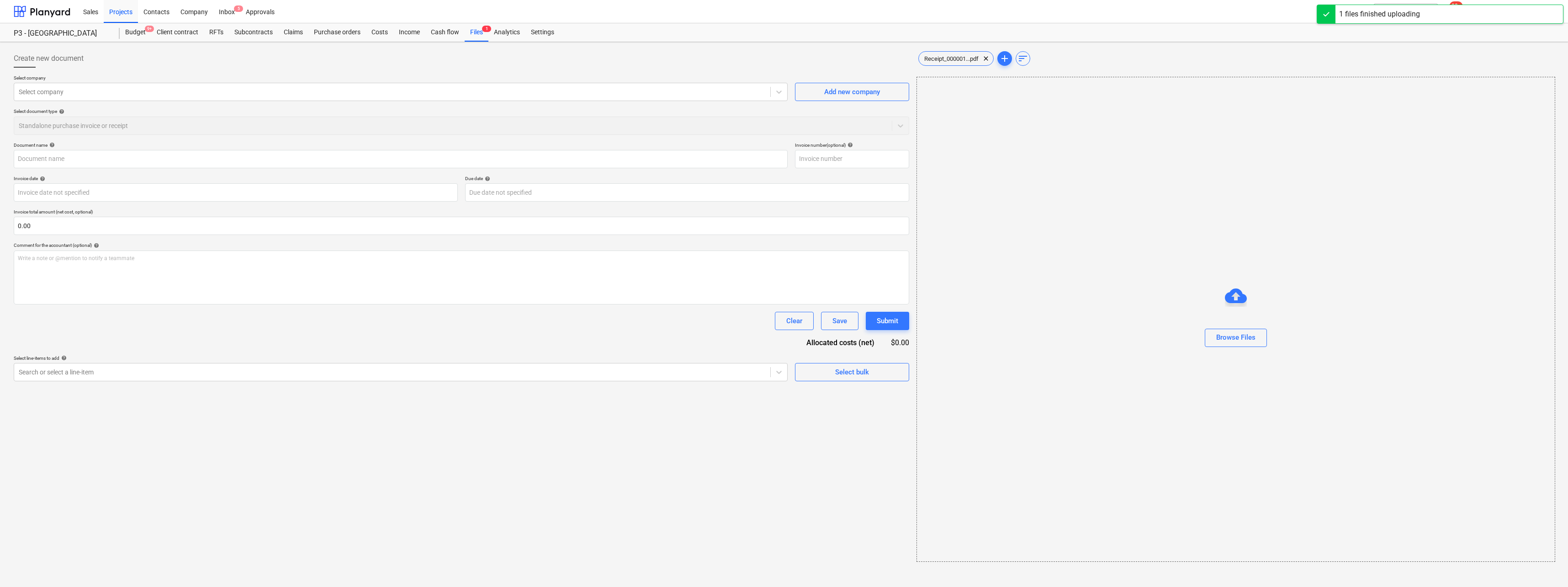
type input "Receipt_0000010955.pdf"
click at [167, 92] on div at bounding box center [391, 91] width 745 height 9
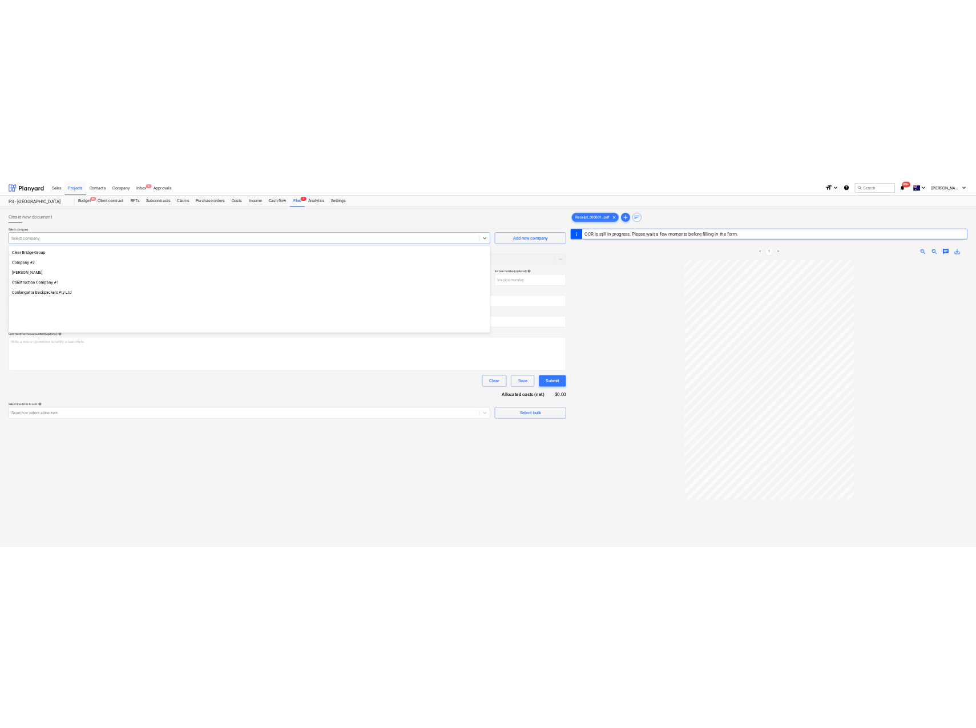
scroll to position [409, 0]
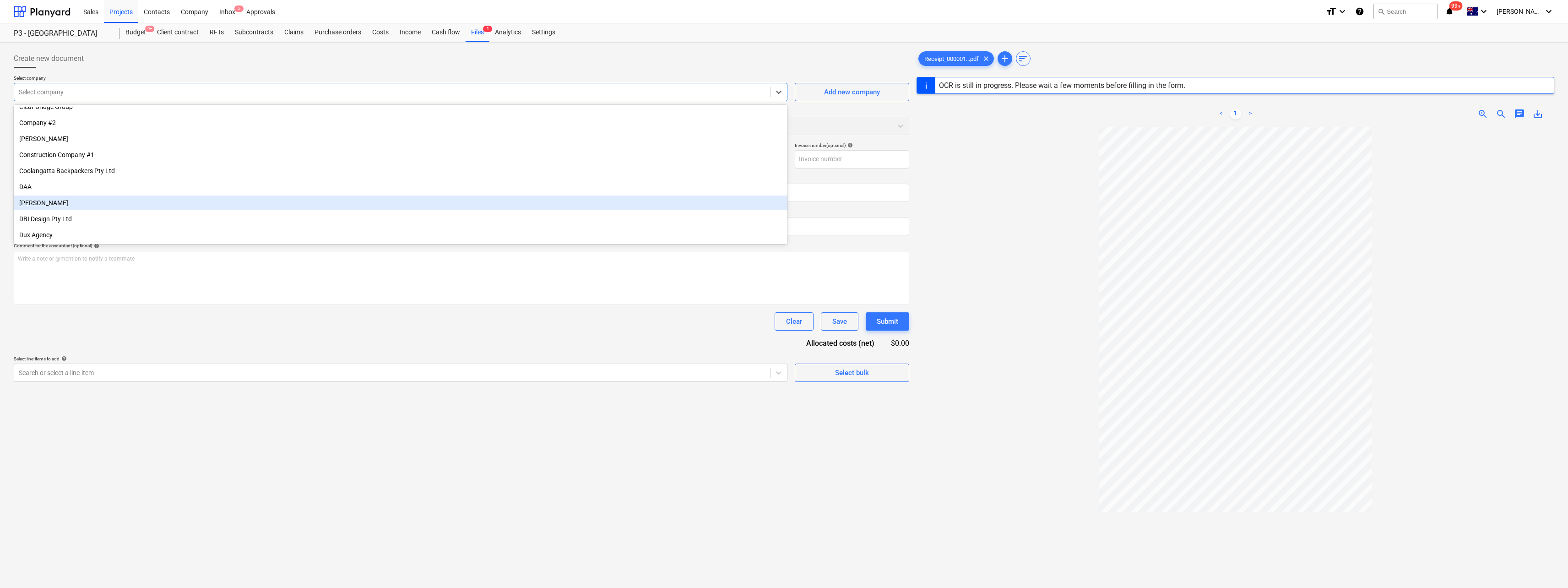
click at [118, 205] on div "[PERSON_NAME]" at bounding box center [400, 203] width 773 height 14
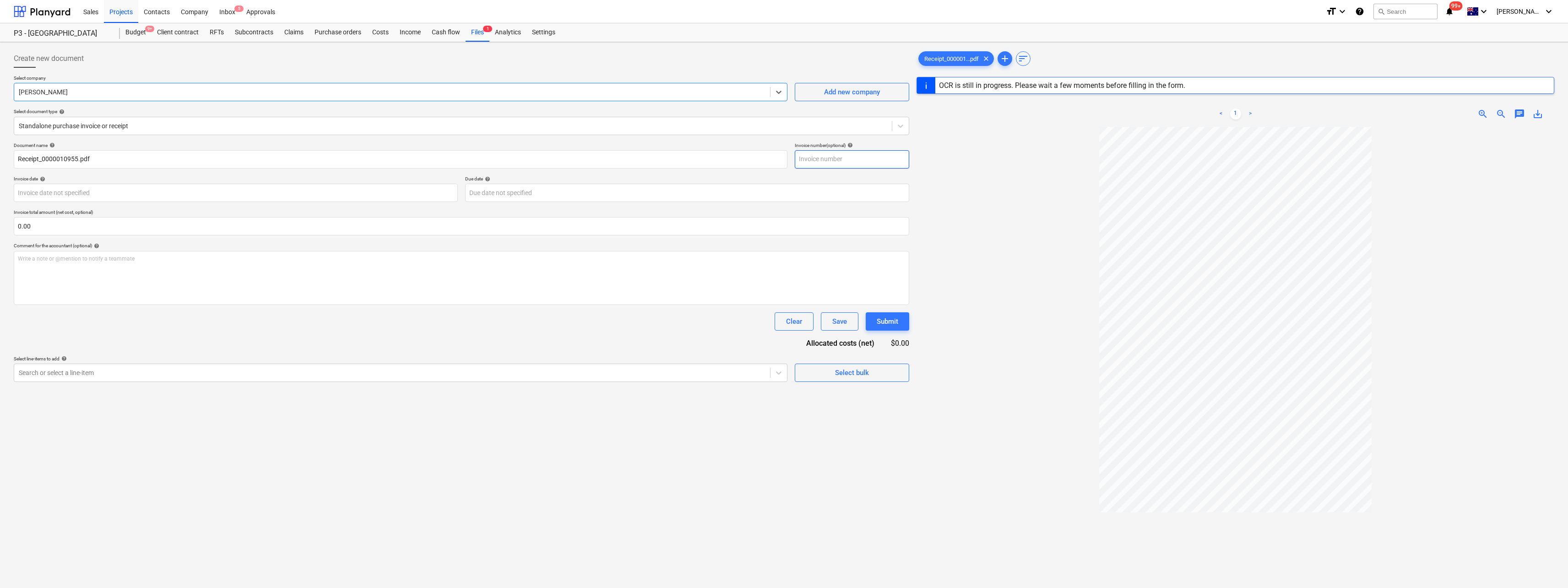
click at [822, 161] on input "text" at bounding box center [852, 159] width 115 height 18
type input "S72"
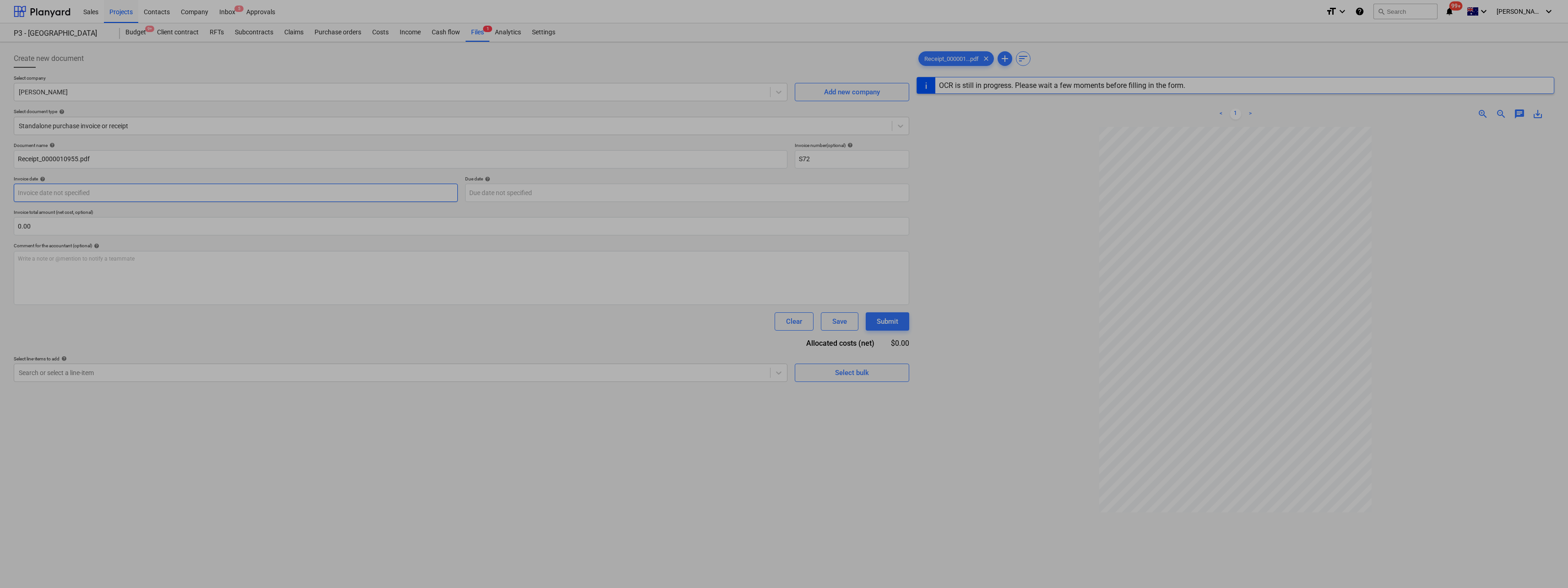
click at [236, 192] on body "Sales Projects Contacts Company Inbox 5 Approvals format_size keyboard_arrow_do…" at bounding box center [784, 294] width 1568 height 588
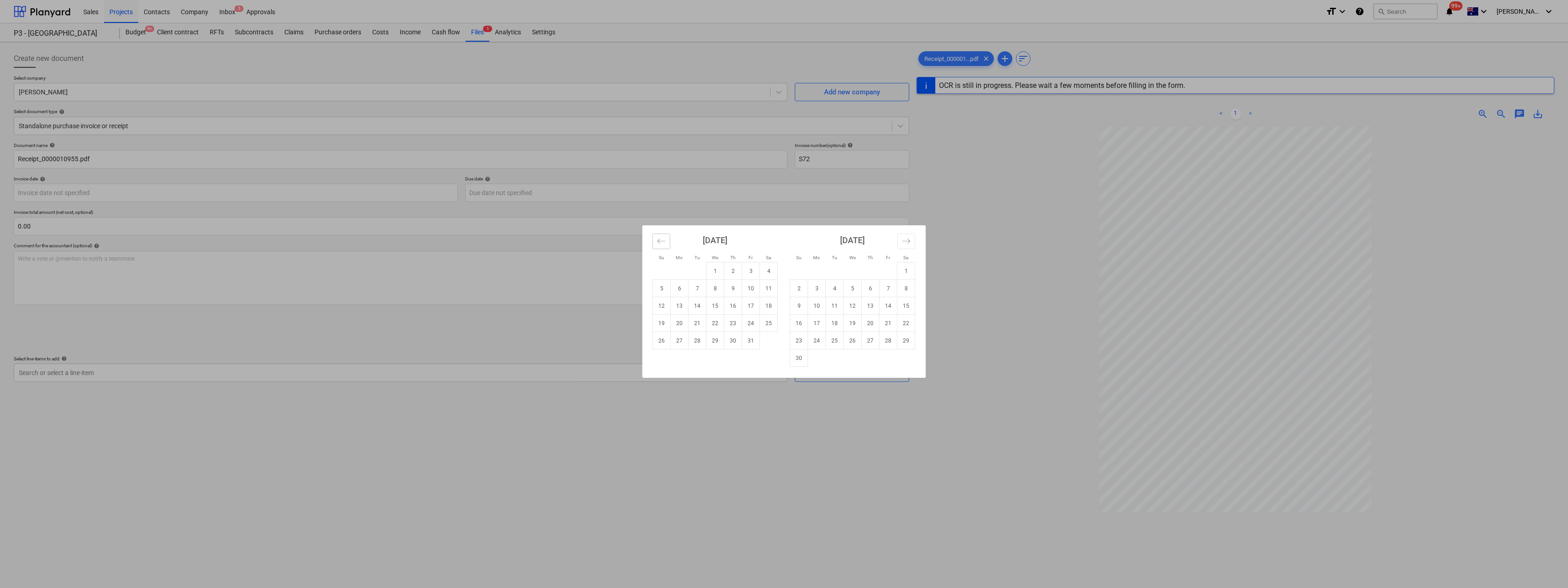
click at [662, 242] on icon "Move backward to switch to the previous month." at bounding box center [661, 241] width 9 height 9
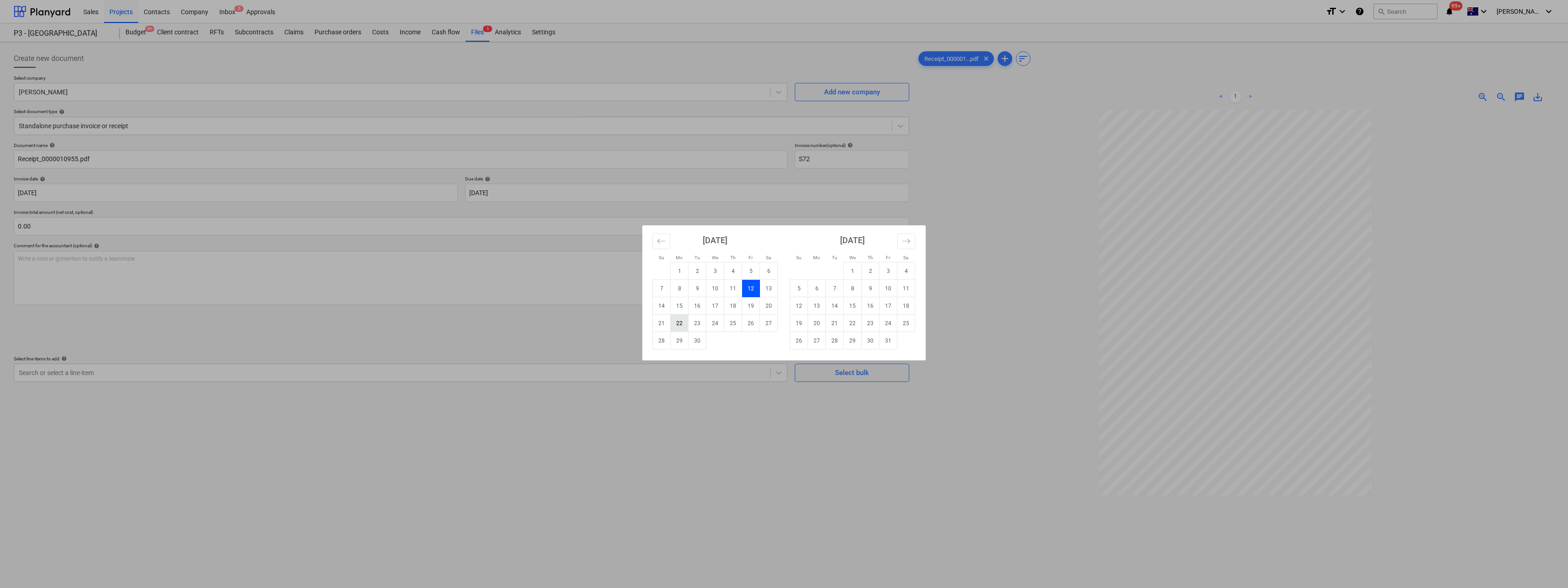
type input "[DATE]"
click at [667, 322] on td "21" at bounding box center [662, 323] width 18 height 18
type input "[DATE]"
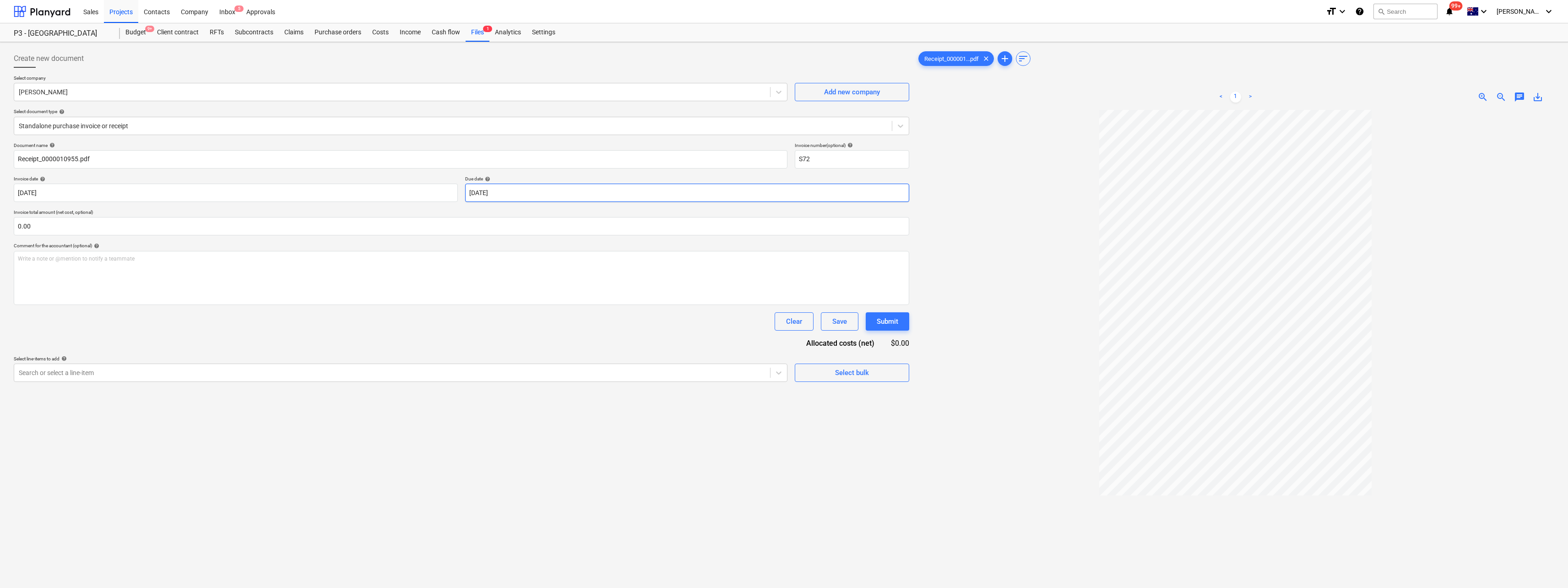
click at [554, 195] on body "Sales Projects Contacts Company Inbox 5 Approvals format_size keyboard_arrow_do…" at bounding box center [784, 294] width 1568 height 588
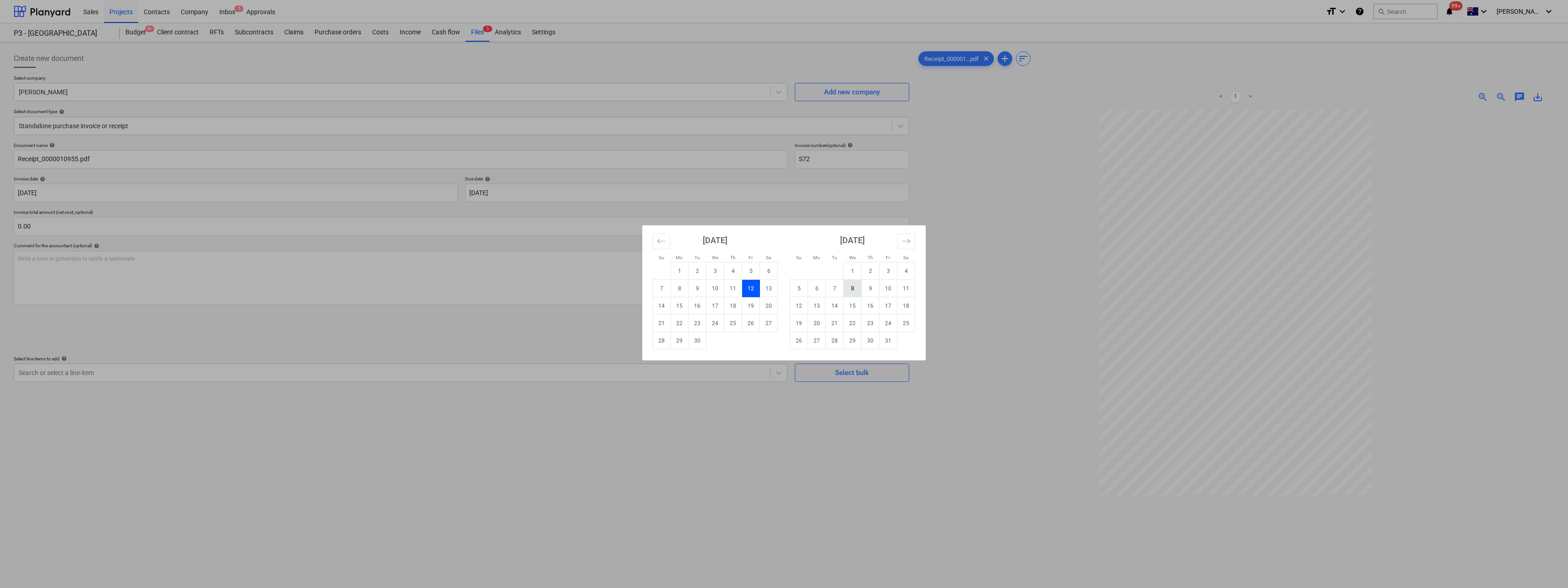
click at [853, 287] on td "8" at bounding box center [853, 289] width 18 height 18
type input "[DATE]"
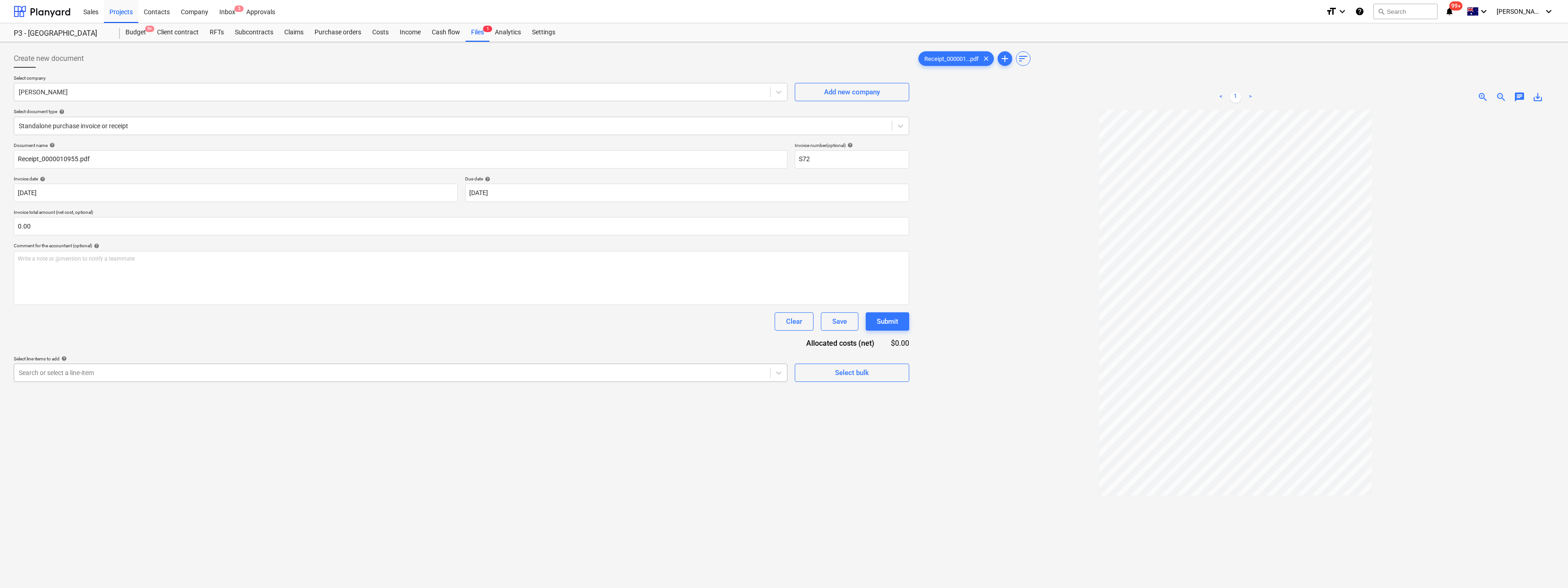
click at [116, 368] on div at bounding box center [391, 372] width 747 height 9
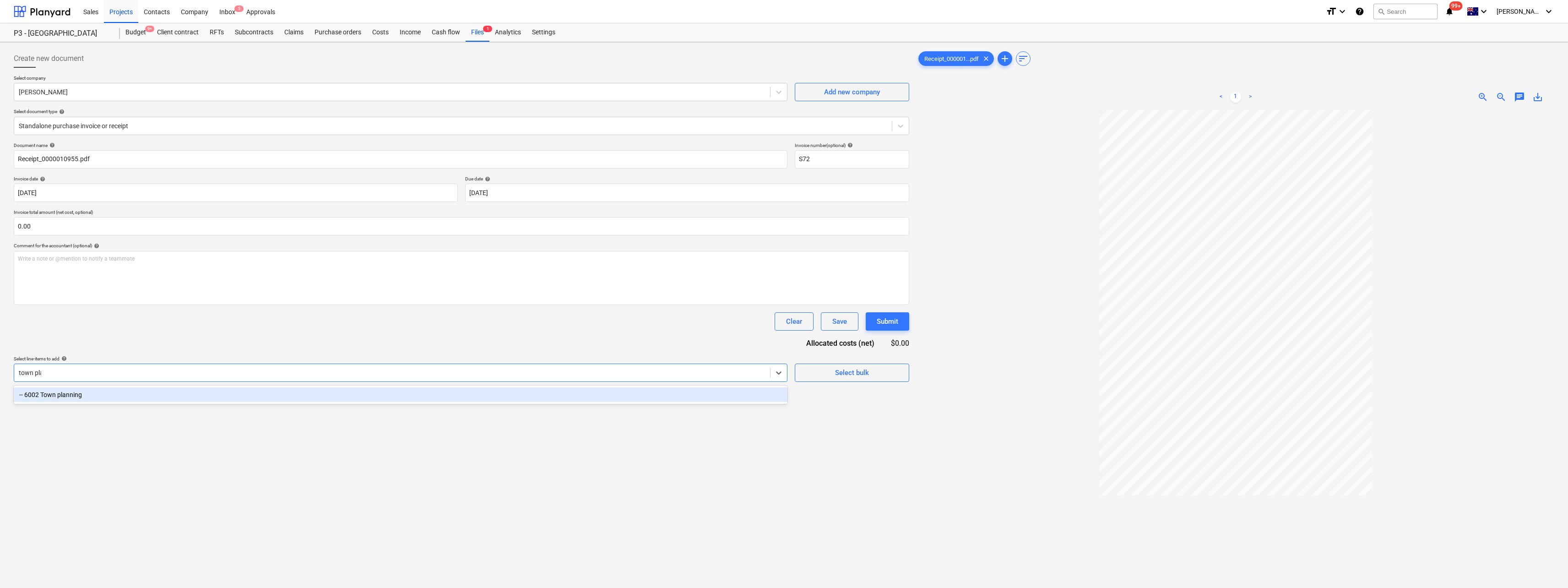
type input "town plan"
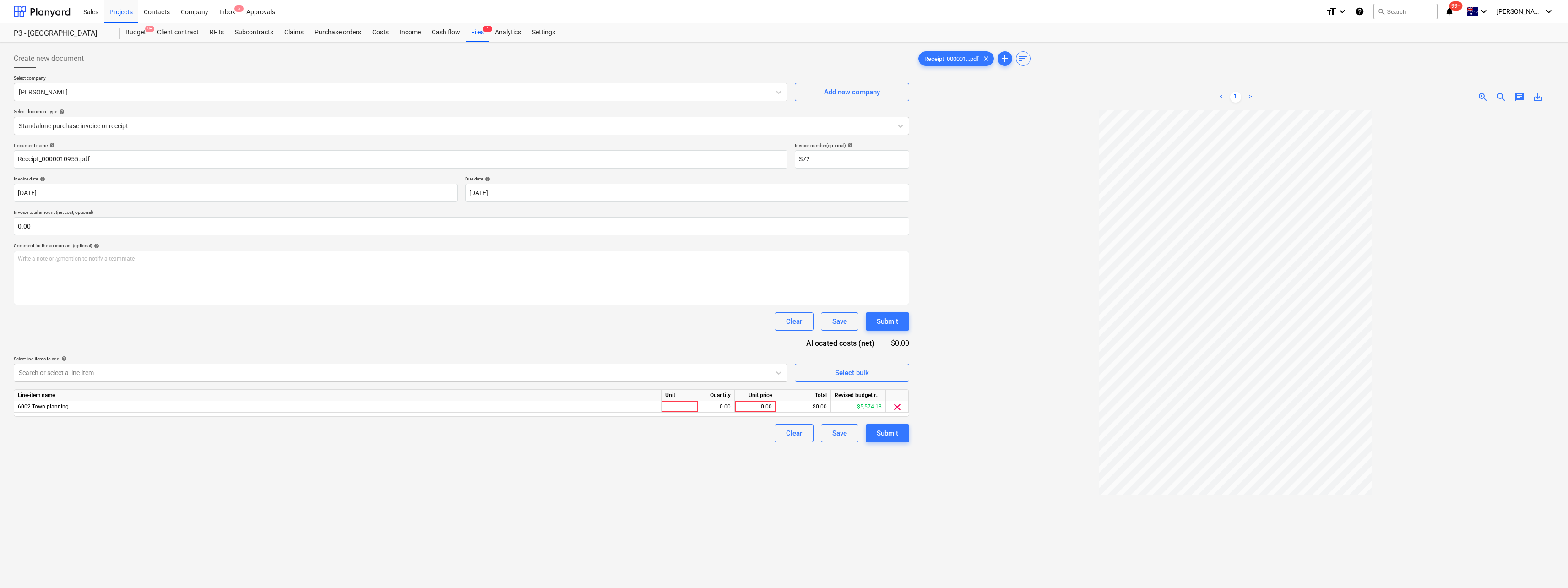
click at [128, 345] on div "Document name help Receipt_0000010955.pdf Invoice number (optional) help S72 In…" at bounding box center [461, 292] width 895 height 300
click at [671, 407] on div at bounding box center [680, 407] width 37 height 11
type input "Qty"
type input "2147.50"
click at [581, 474] on div "Create new document Select company [PERSON_NAME] Add new company Select documen…" at bounding box center [461, 360] width 902 height 630
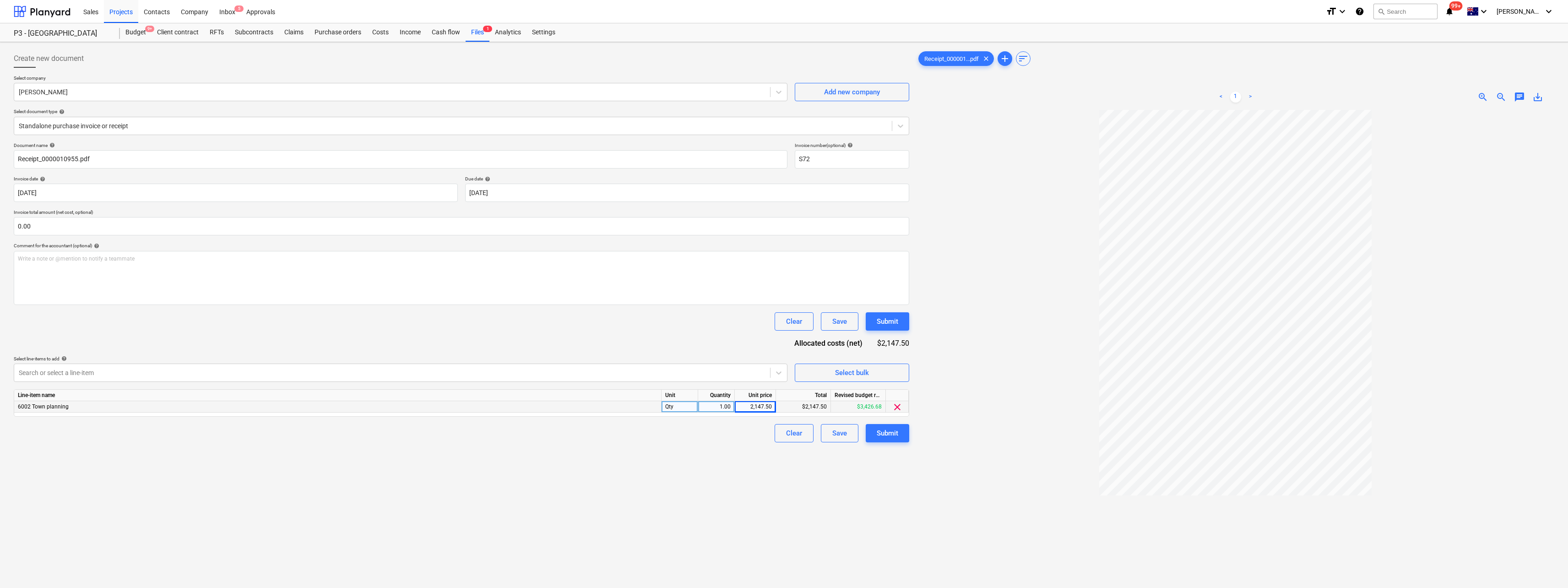
click at [961, 387] on div at bounding box center [1234, 391] width 638 height 562
click at [886, 442] on button "Submit" at bounding box center [887, 432] width 43 height 18
